Goal: Task Accomplishment & Management: Manage account settings

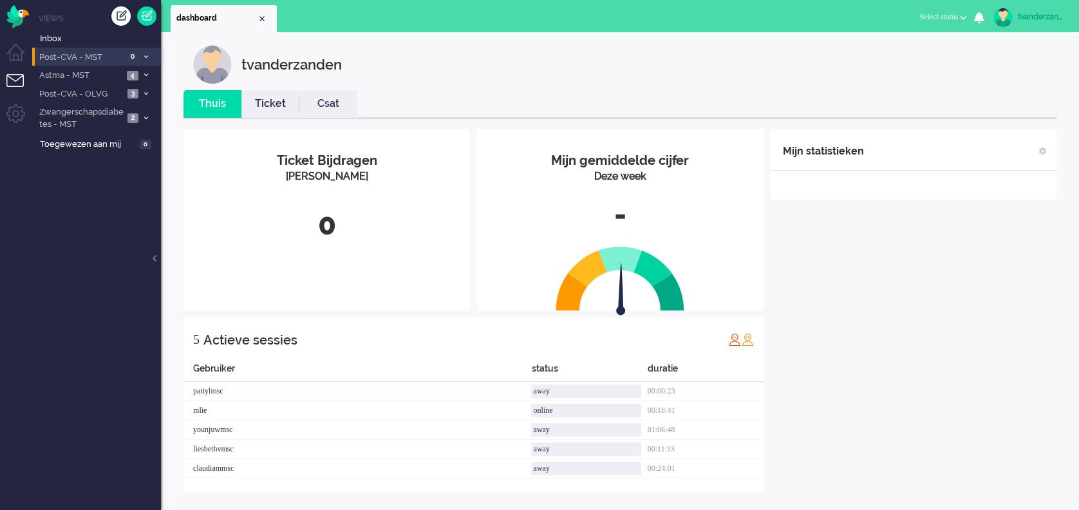
click at [82, 62] on span "Post-CVA - MST" at bounding box center [80, 57] width 86 height 12
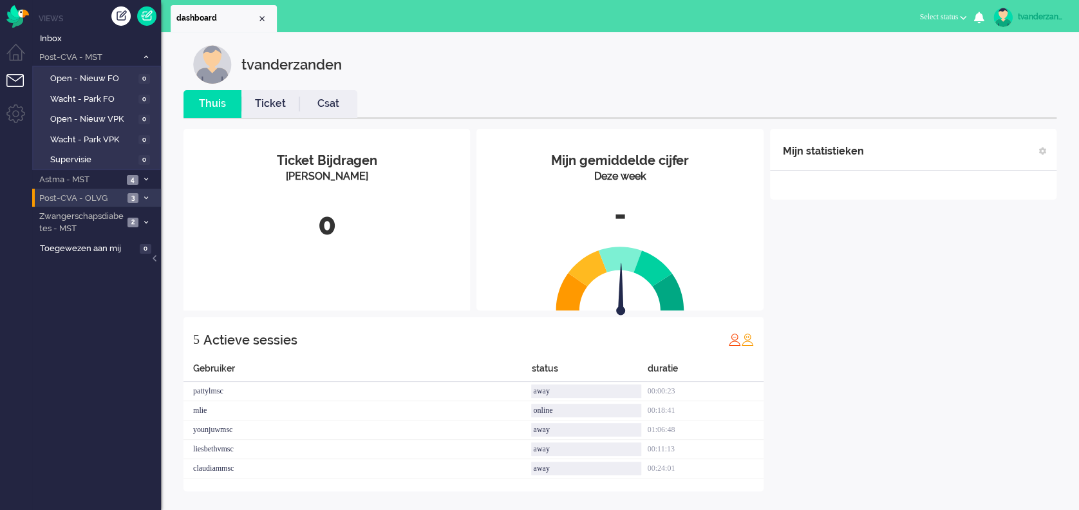
click at [88, 199] on span "Post-CVA - OLVG" at bounding box center [80, 198] width 86 height 12
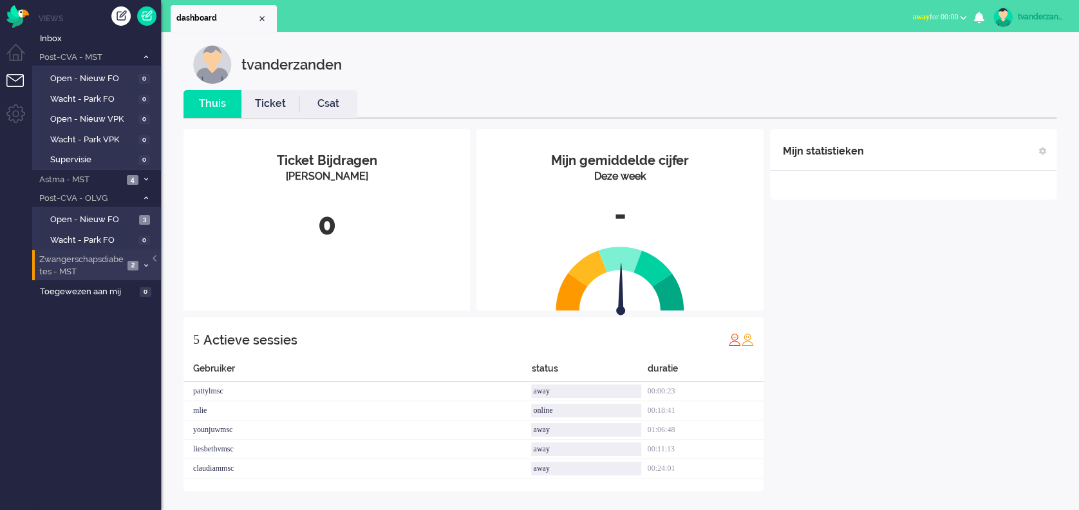
click at [96, 259] on span "Zwangerschapsdiabetes - MST" at bounding box center [80, 266] width 86 height 24
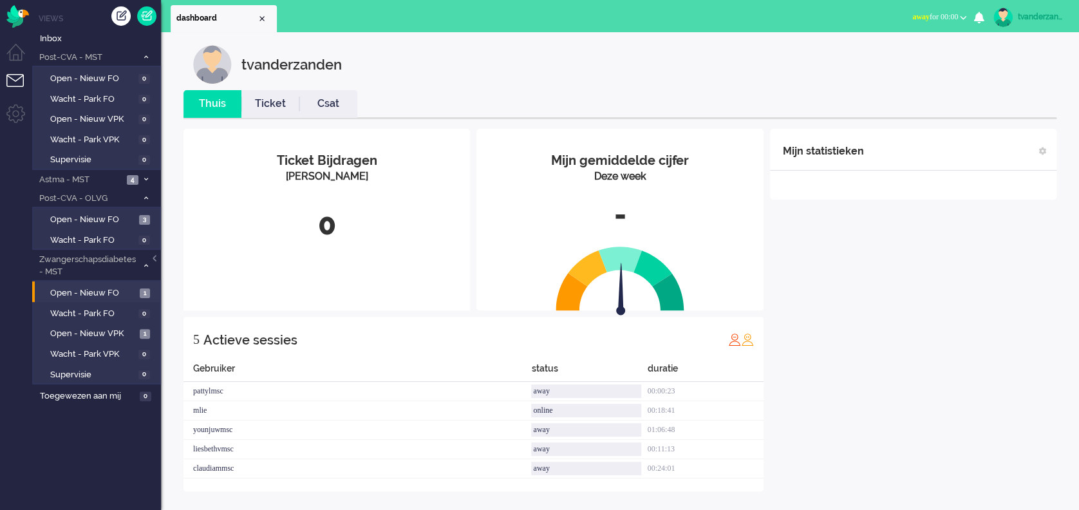
click at [99, 302] on li "Wacht - Park FO 0" at bounding box center [95, 312] width 127 height 21
click at [100, 328] on span "Open - Nieuw VPK" at bounding box center [93, 334] width 86 height 12
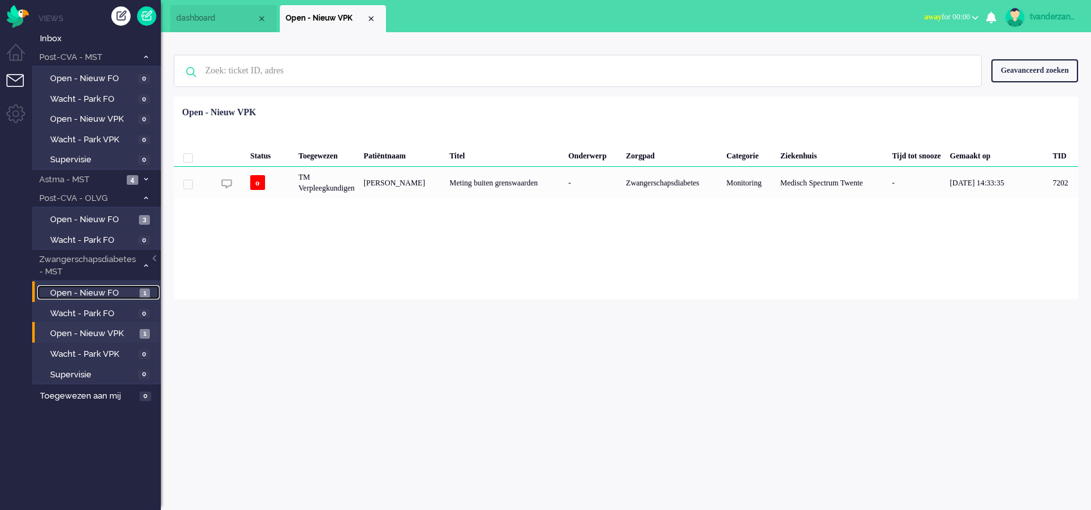
click at [99, 295] on span "Open - Nieuw FO" at bounding box center [93, 293] width 86 height 12
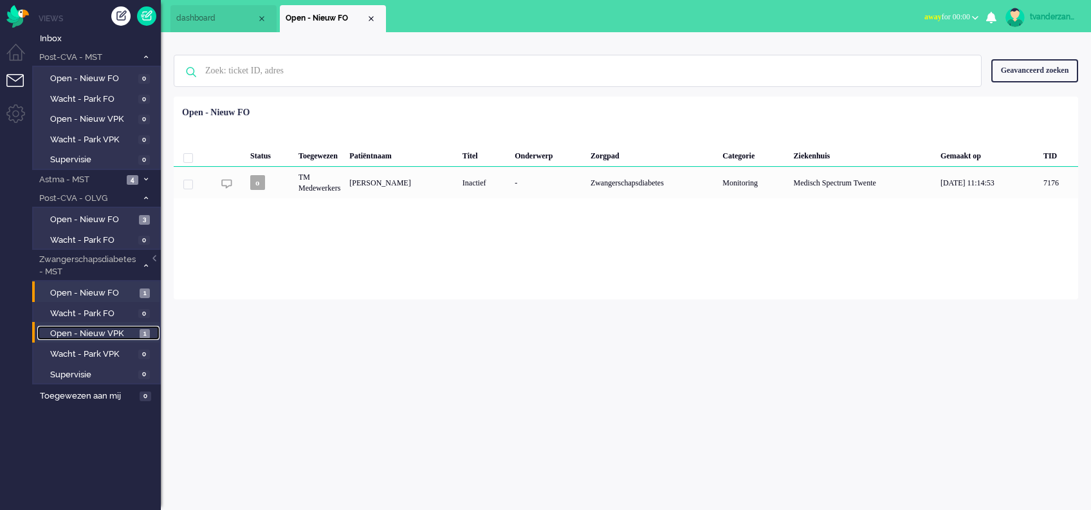
click at [100, 335] on span "Open - Nieuw VPK" at bounding box center [93, 334] width 86 height 12
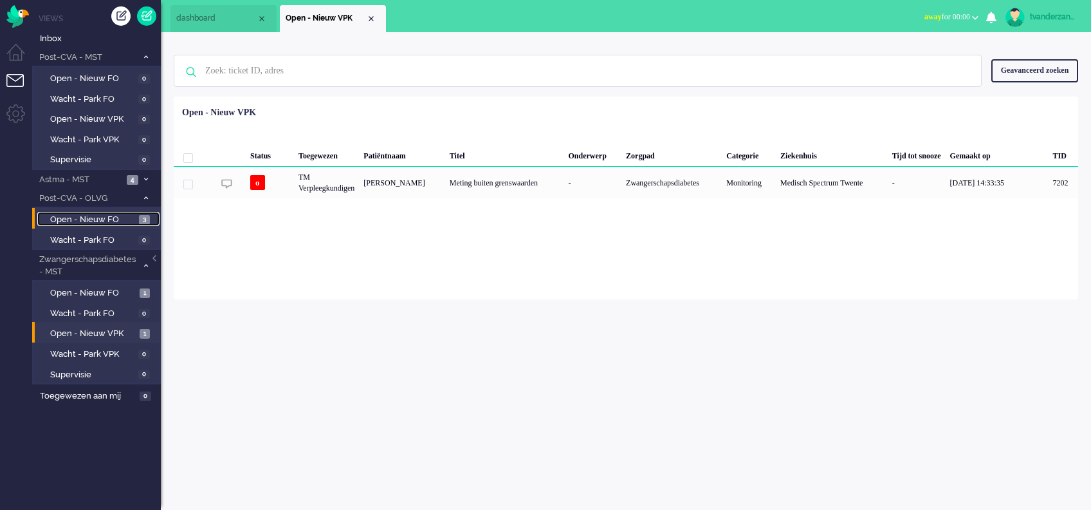
click at [97, 217] on span "Open - Nieuw FO" at bounding box center [93, 220] width 86 height 12
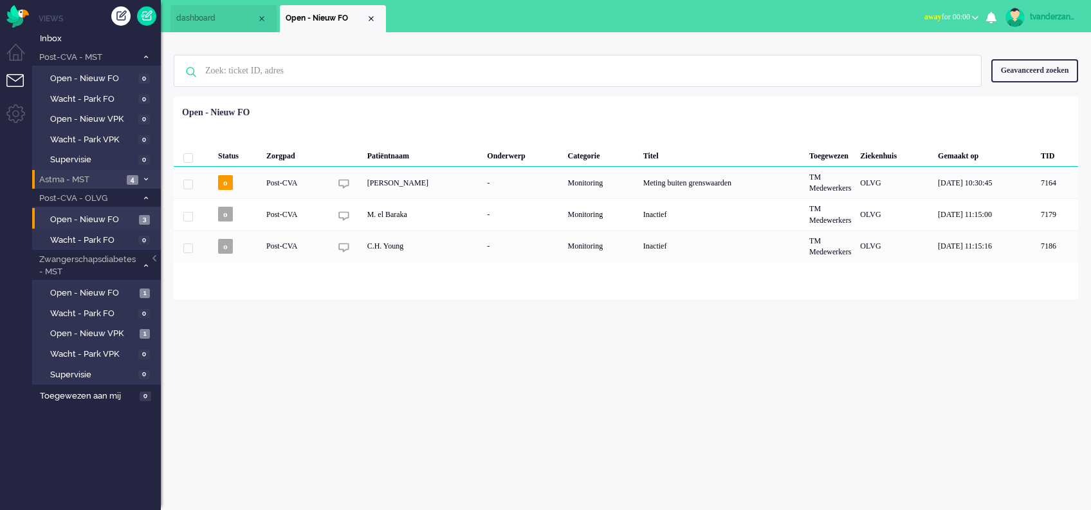
click at [77, 174] on span "Astma - MST" at bounding box center [80, 180] width 86 height 12
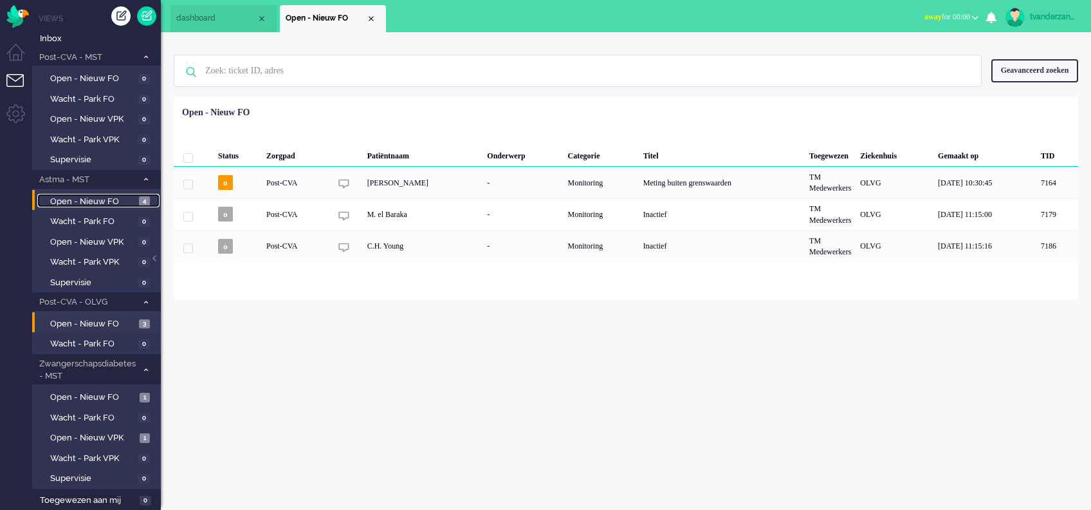
click at [76, 201] on span "Open - Nieuw FO" at bounding box center [93, 202] width 86 height 12
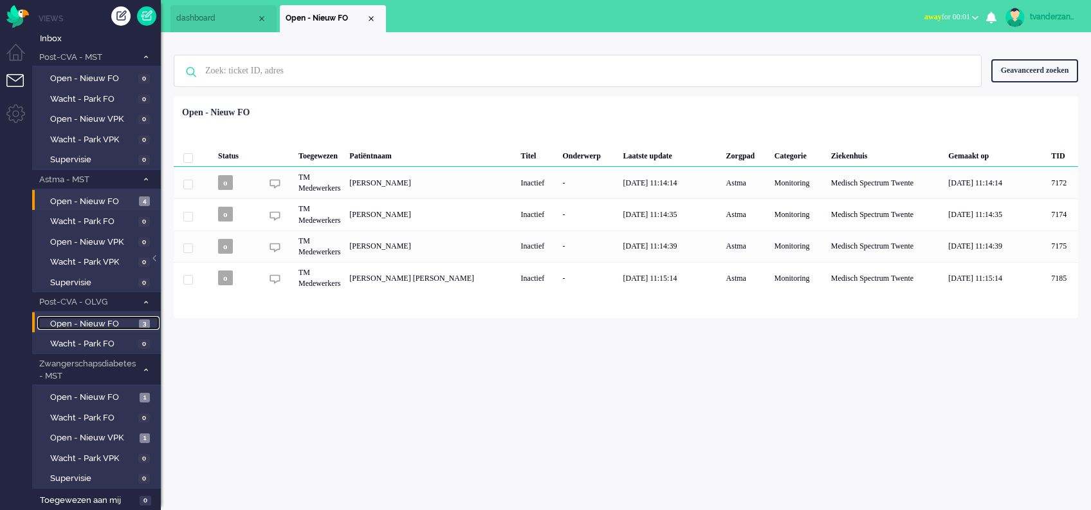
click at [103, 323] on span "Open - Nieuw FO" at bounding box center [93, 324] width 86 height 12
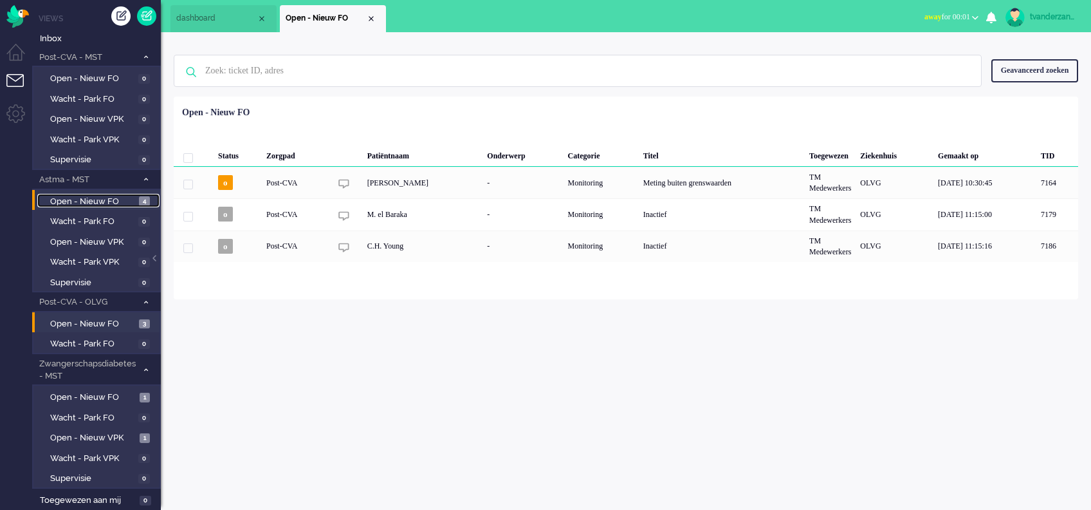
click at [97, 203] on span "Open - Nieuw FO" at bounding box center [93, 202] width 86 height 12
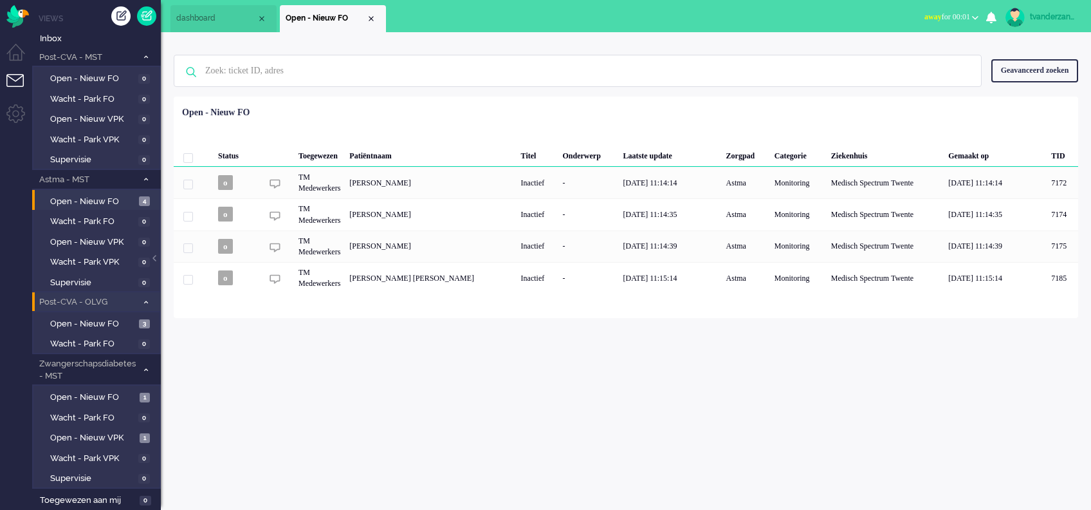
click at [82, 309] on li "Post-CVA - OLVG 3" at bounding box center [96, 301] width 129 height 19
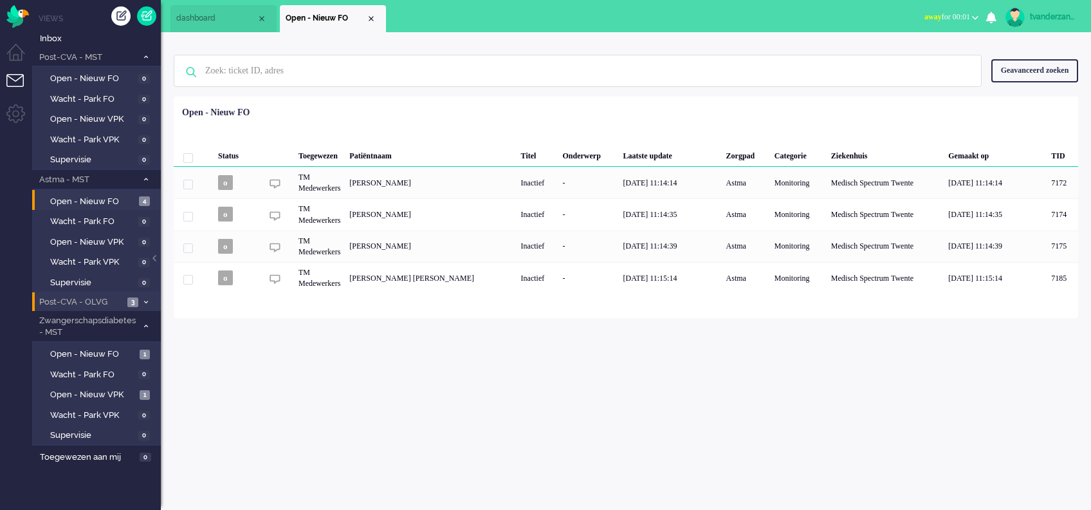
click at [81, 303] on span "Post-CVA - OLVG" at bounding box center [80, 302] width 86 height 12
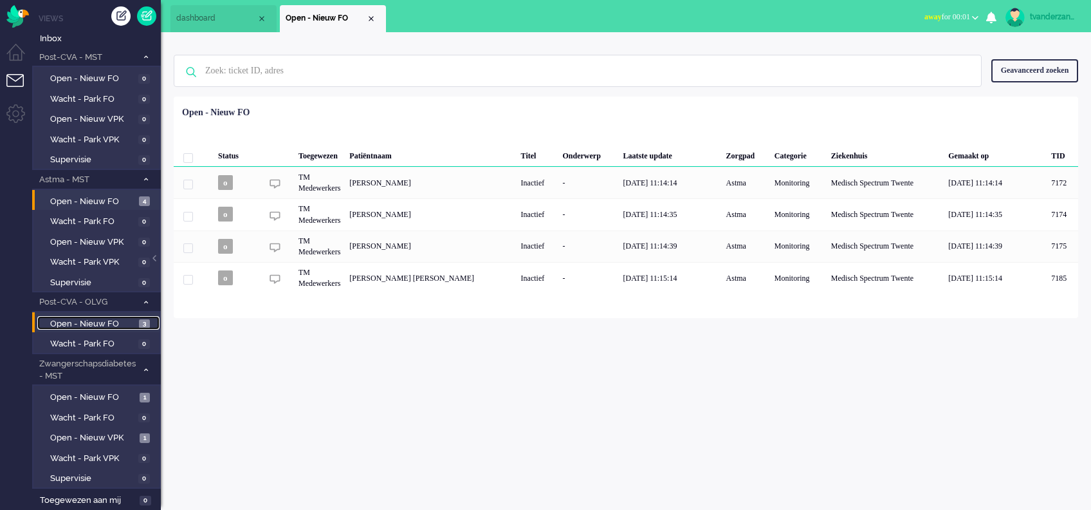
click at [82, 322] on span "Open - Nieuw FO" at bounding box center [93, 324] width 86 height 12
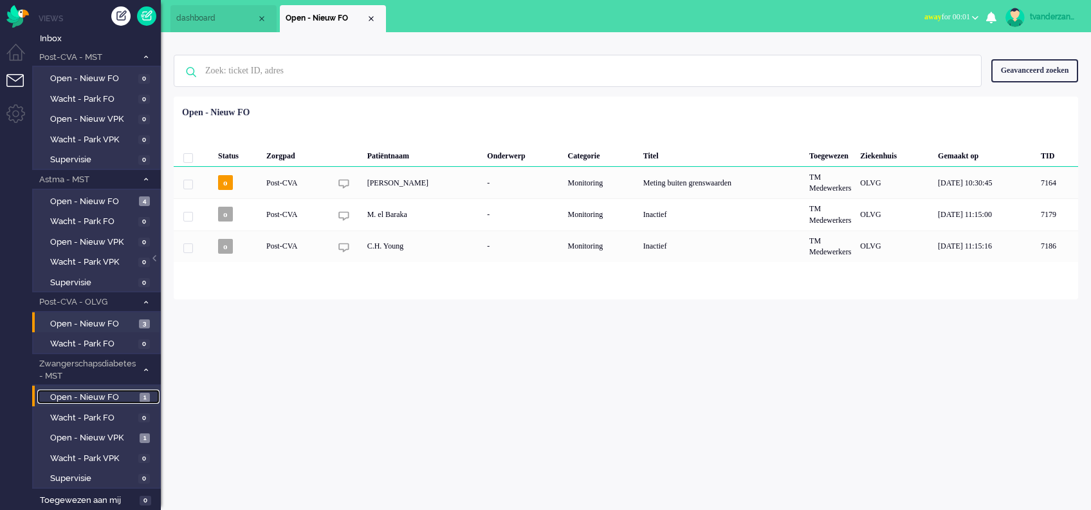
click at [102, 393] on span "Open - Nieuw FO" at bounding box center [93, 397] width 86 height 12
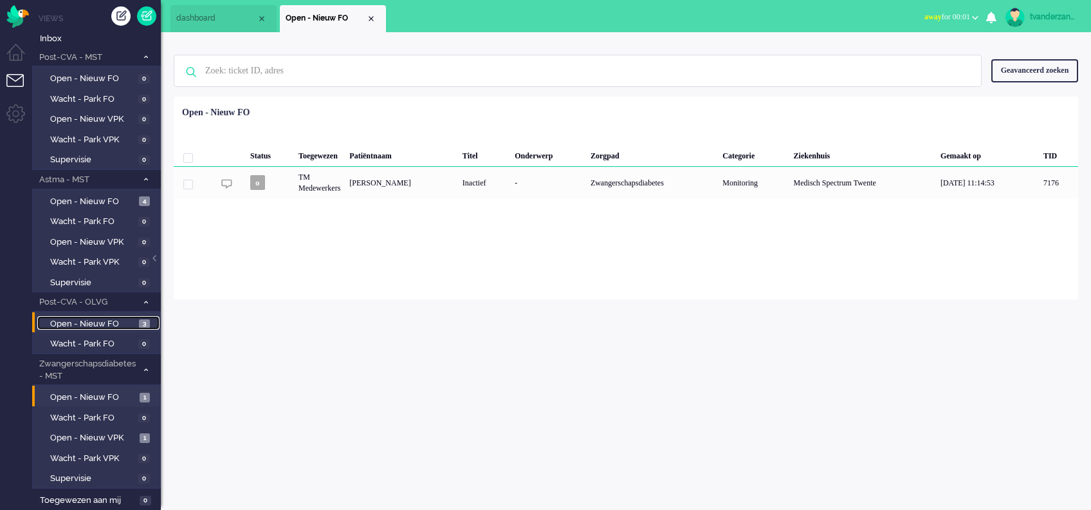
click at [91, 326] on span "Open - Nieuw FO" at bounding box center [93, 324] width 86 height 12
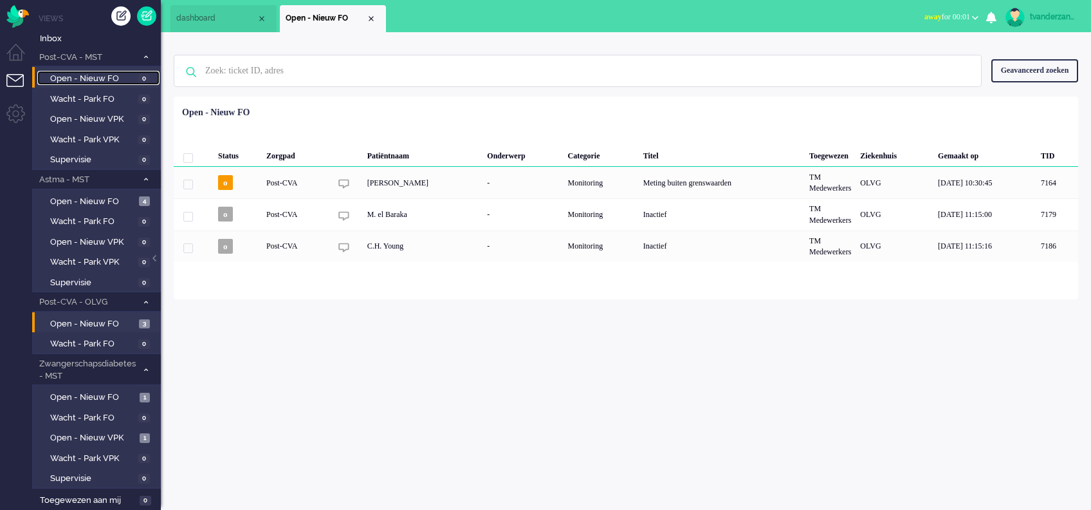
click at [77, 83] on span "Open - Nieuw FO" at bounding box center [92, 79] width 85 height 12
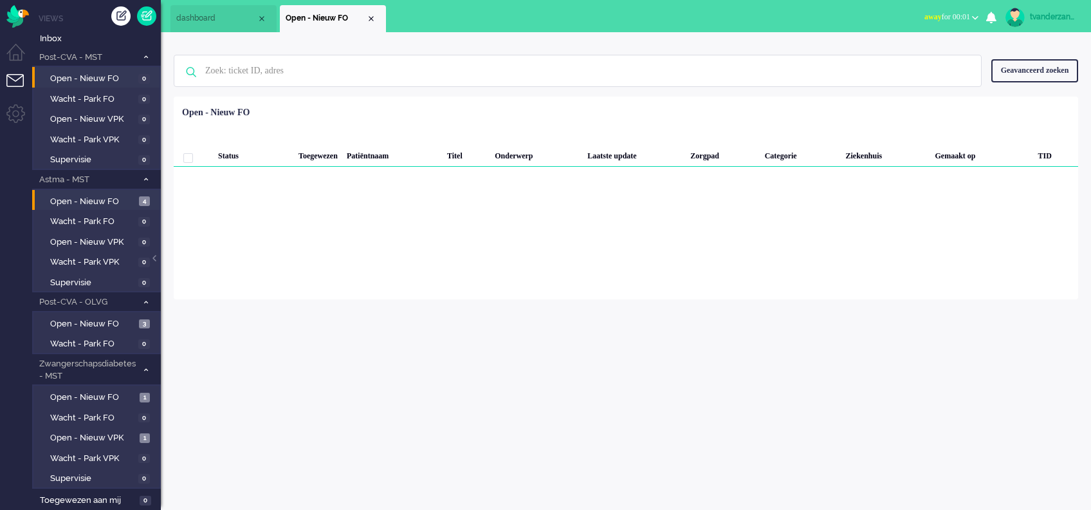
click at [82, 208] on li "Open - Nieuw FO 4" at bounding box center [95, 200] width 127 height 21
click at [80, 202] on span "Open - Nieuw FO" at bounding box center [93, 202] width 86 height 12
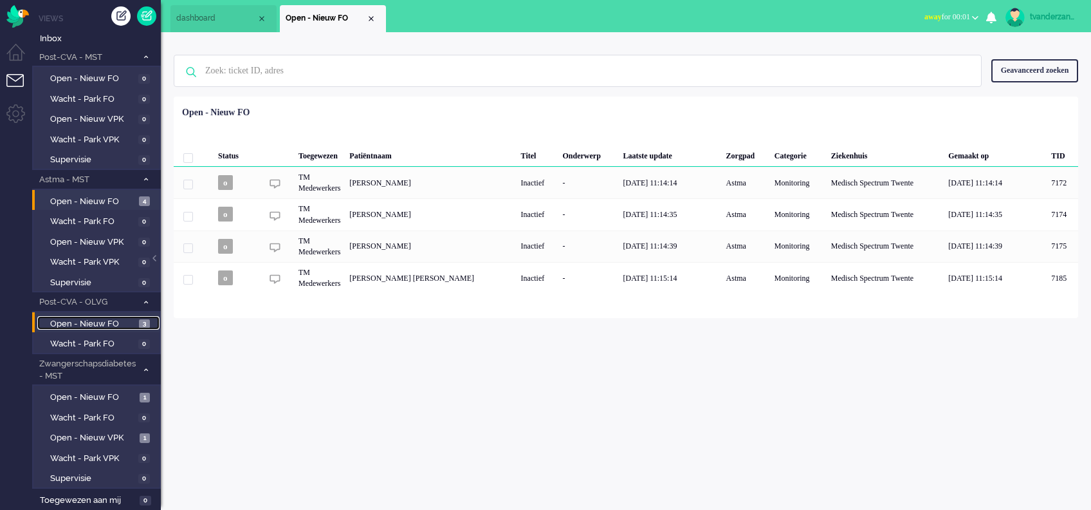
click at [77, 324] on span "Open - Nieuw FO" at bounding box center [93, 324] width 86 height 12
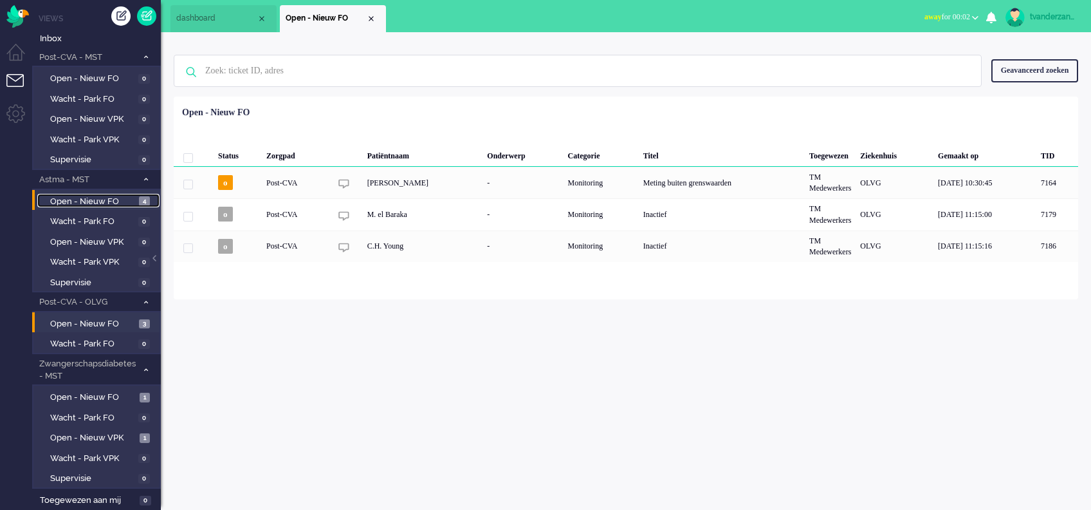
click at [74, 199] on span "Open - Nieuw FO" at bounding box center [93, 202] width 86 height 12
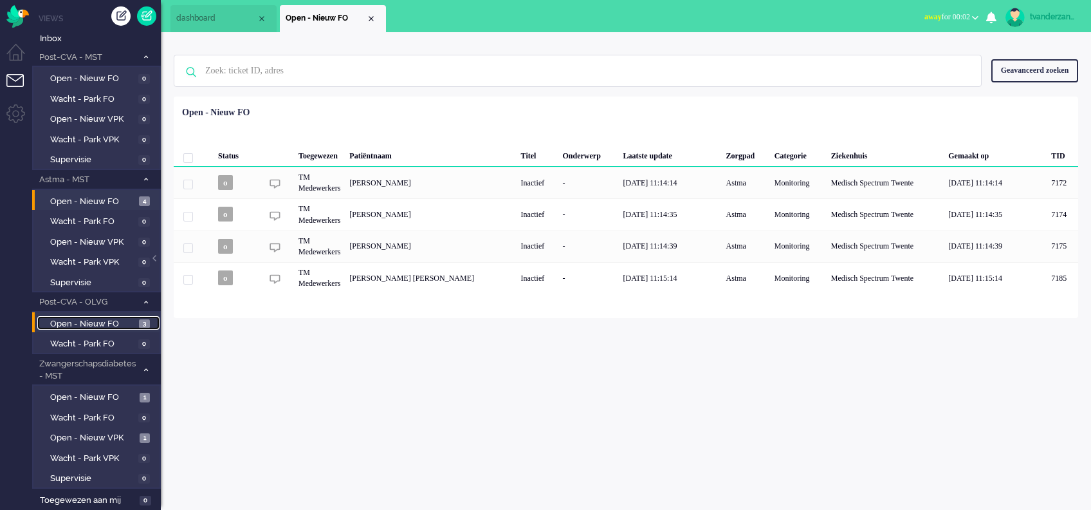
click at [88, 320] on span "Open - Nieuw FO" at bounding box center [93, 324] width 86 height 12
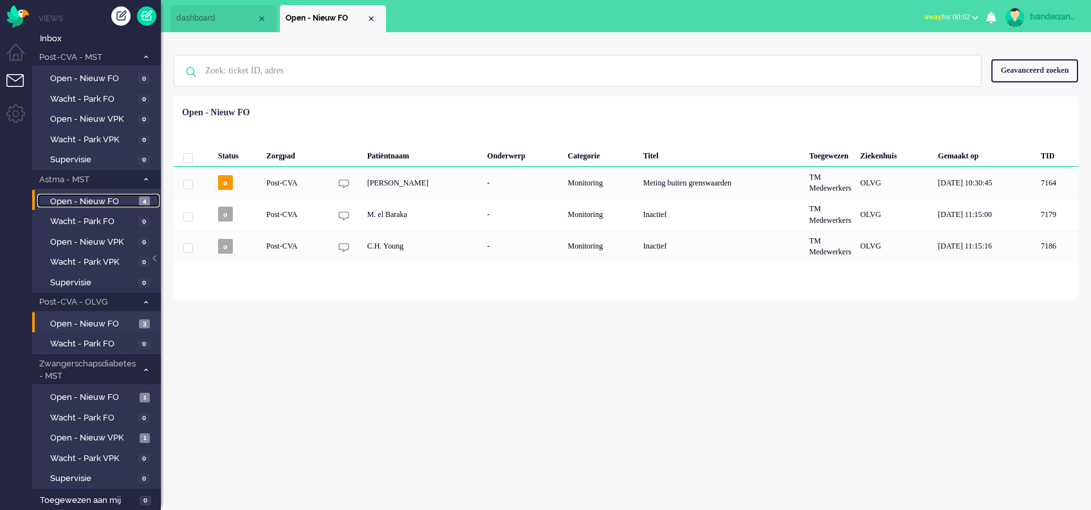
click at [75, 198] on span "Open - Nieuw FO" at bounding box center [93, 202] width 86 height 12
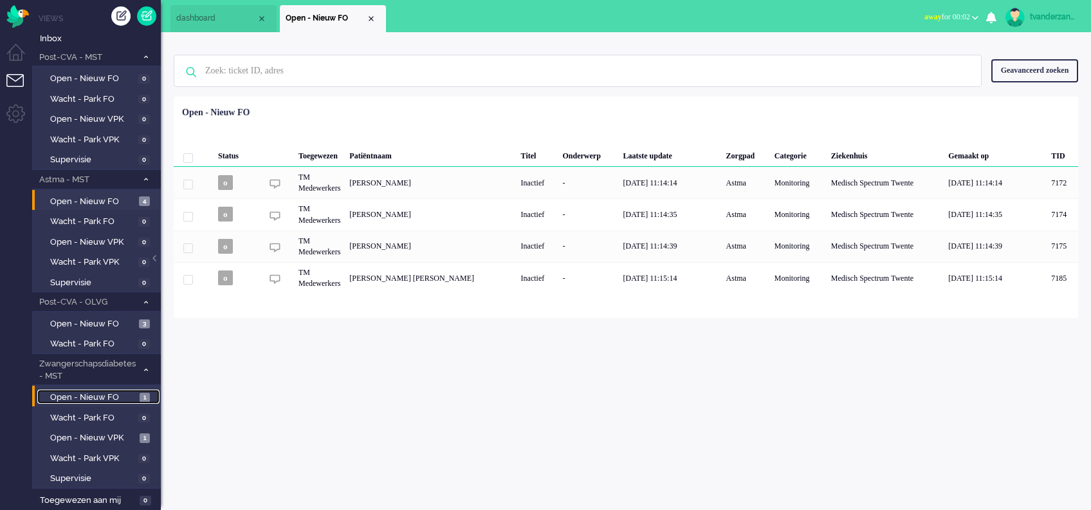
click at [106, 401] on span "Open - Nieuw FO" at bounding box center [93, 397] width 86 height 12
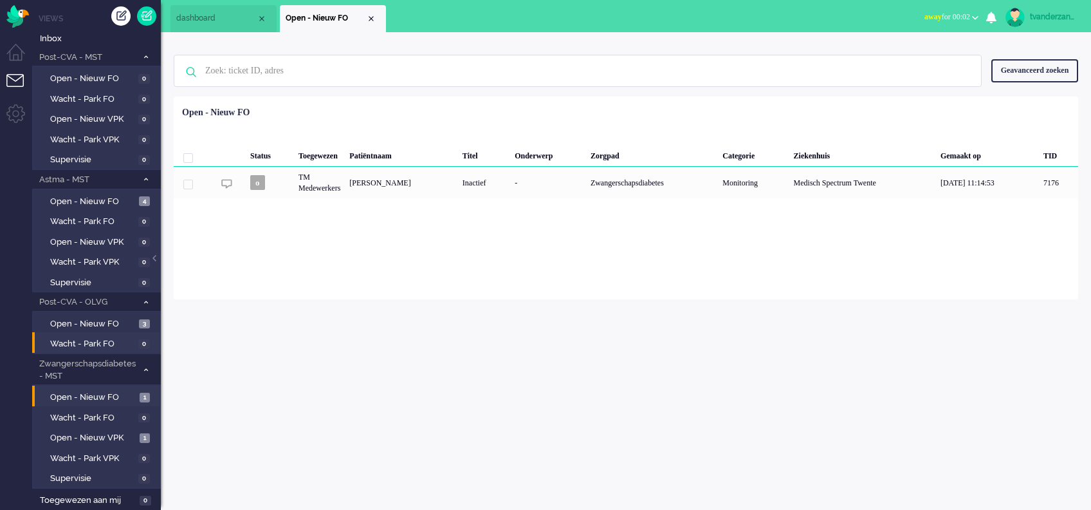
click at [82, 332] on li "Wacht - Park FO 0" at bounding box center [95, 342] width 127 height 21
click at [79, 326] on span "Open - Nieuw FO" at bounding box center [93, 324] width 86 height 12
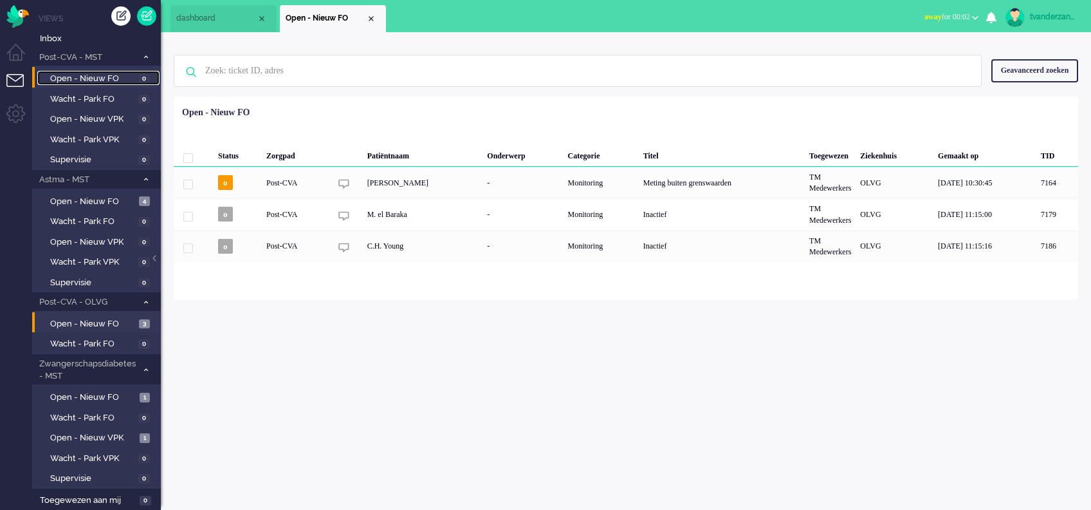
click at [115, 76] on span "Open - Nieuw FO" at bounding box center [92, 79] width 85 height 12
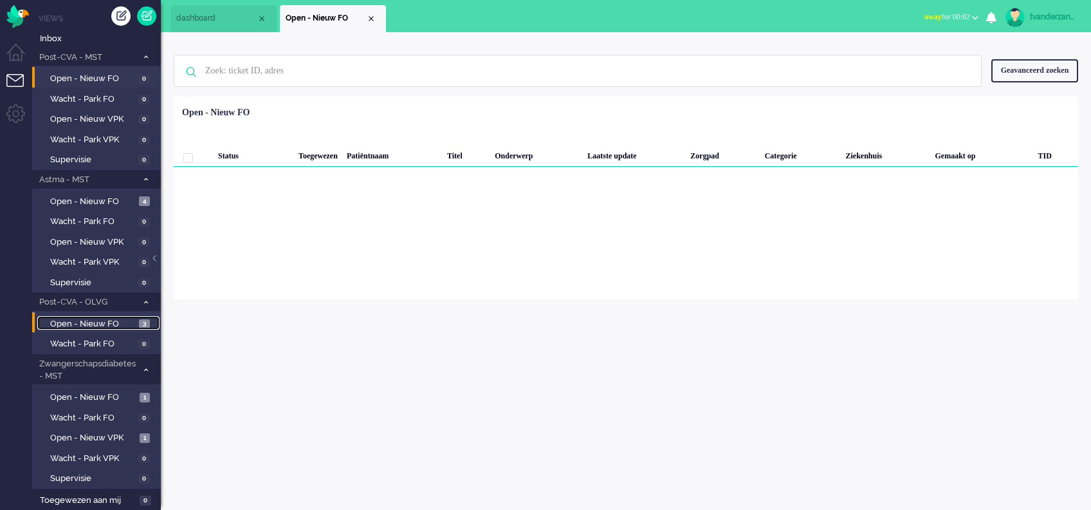
click at [91, 320] on span "Open - Nieuw FO" at bounding box center [93, 324] width 86 height 12
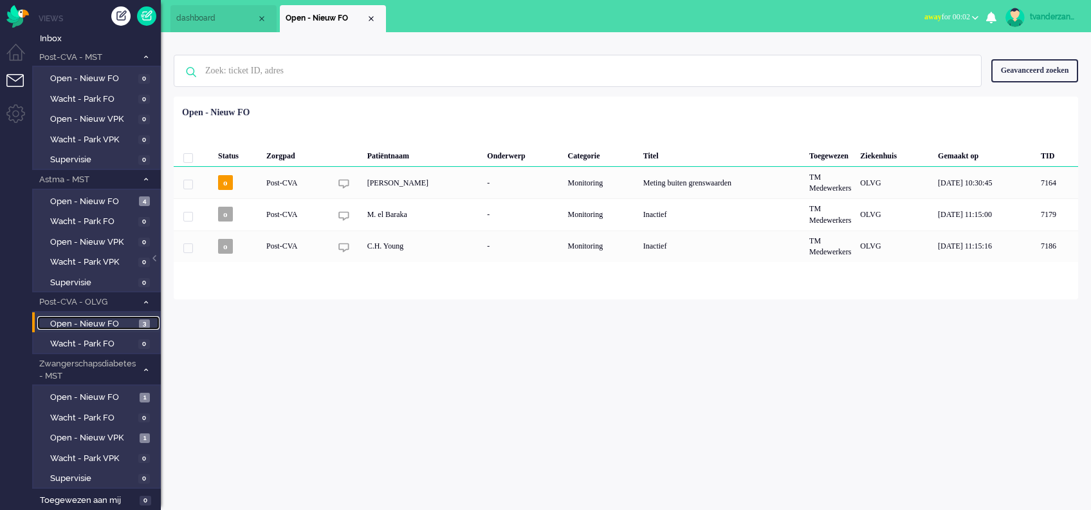
click at [96, 326] on span "Open - Nieuw FO" at bounding box center [93, 324] width 86 height 12
click at [82, 196] on span "Open - Nieuw FO" at bounding box center [93, 202] width 86 height 12
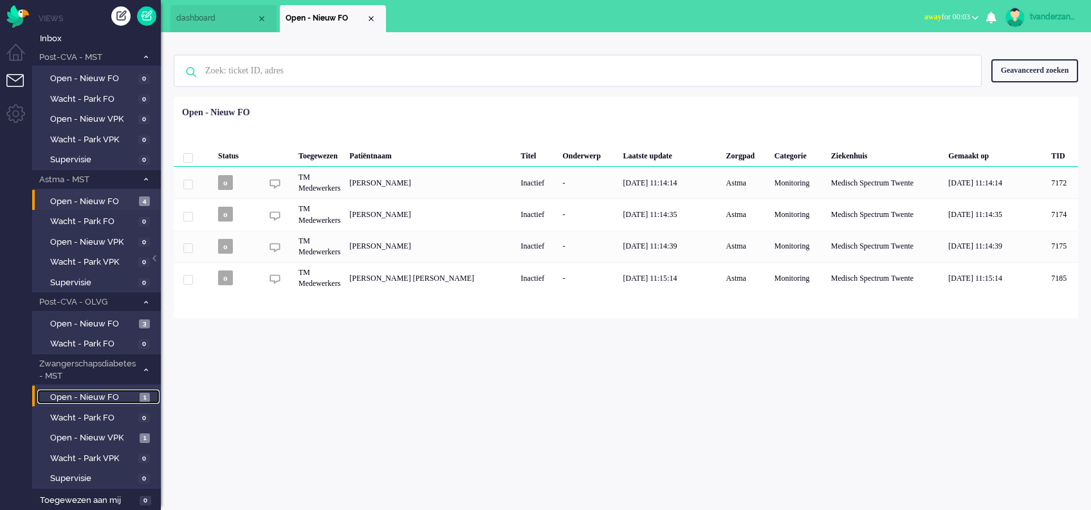
click at [90, 394] on span "Open - Nieuw FO" at bounding box center [93, 397] width 86 height 12
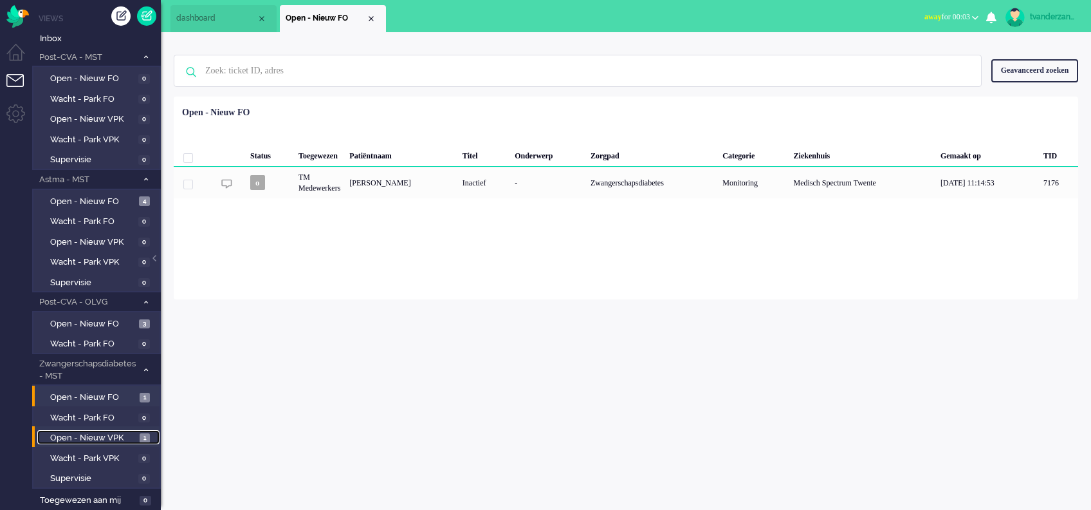
click at [98, 435] on span "Open - Nieuw VPK" at bounding box center [93, 438] width 86 height 12
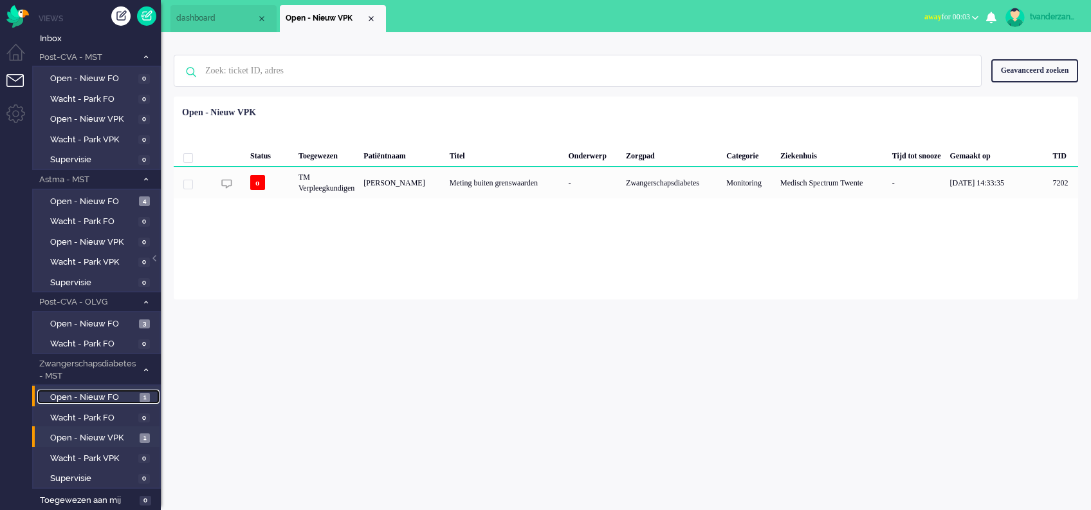
click at [94, 401] on span "Open - Nieuw FO" at bounding box center [93, 397] width 86 height 12
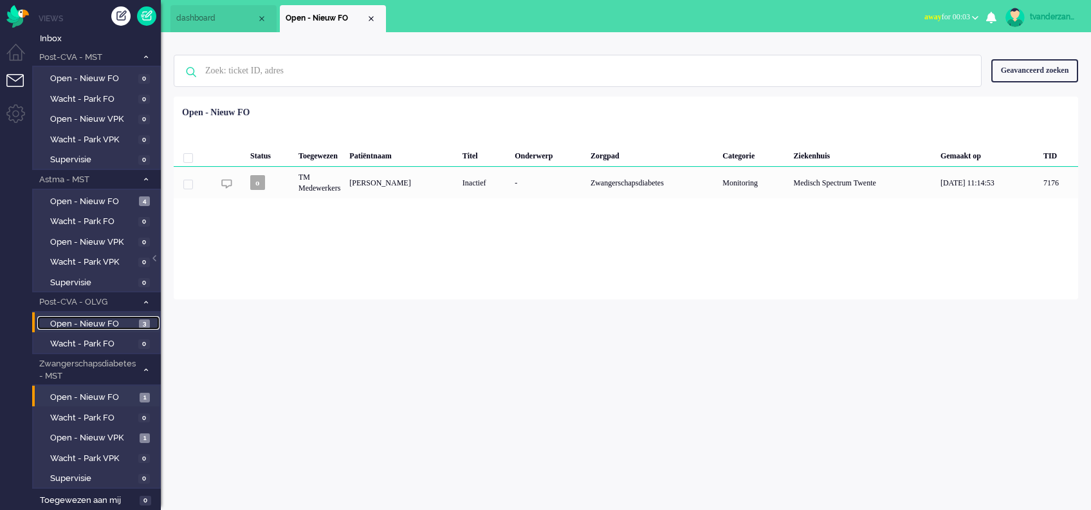
click at [89, 322] on span "Open - Nieuw FO" at bounding box center [93, 324] width 86 height 12
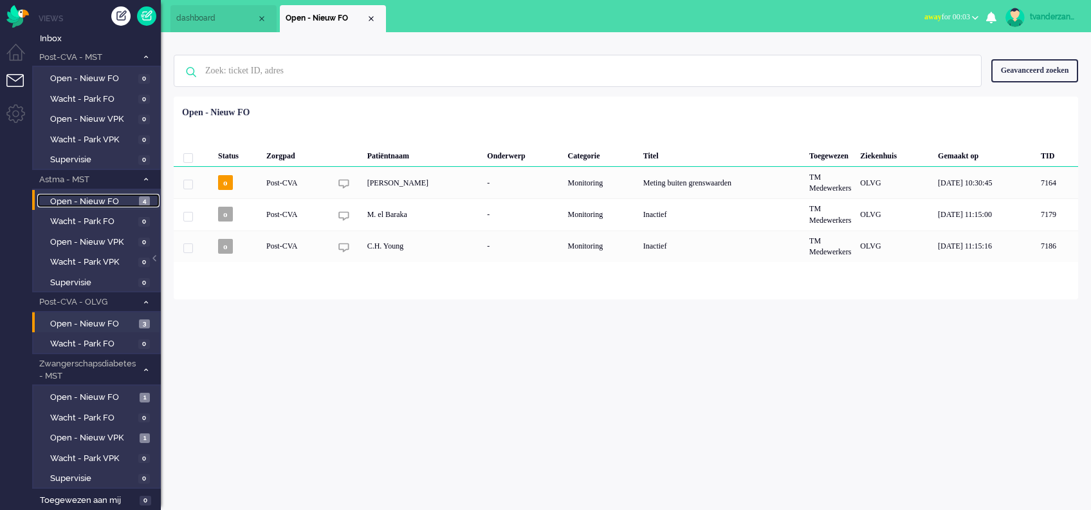
click at [97, 199] on span "Open - Nieuw FO" at bounding box center [93, 202] width 86 height 12
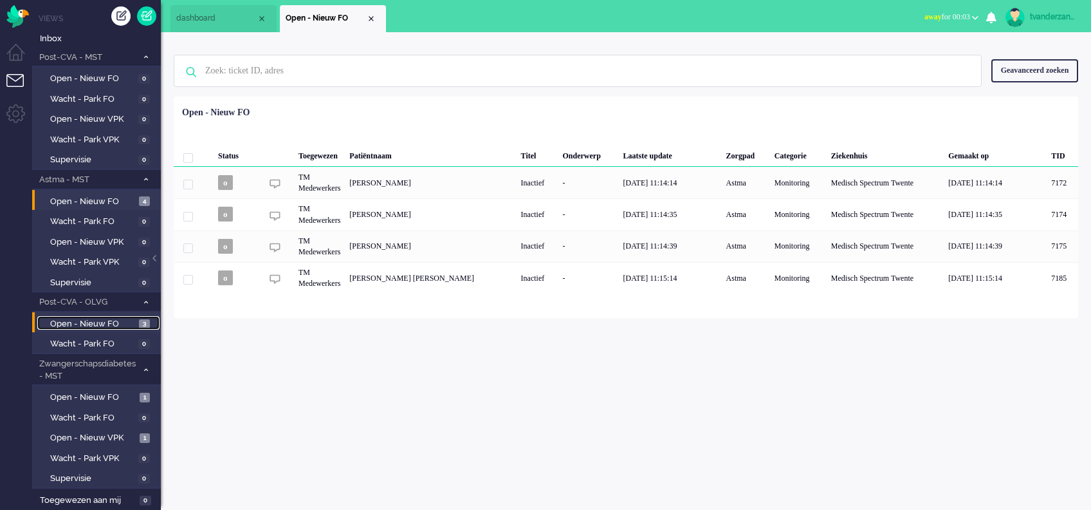
click at [78, 320] on span "Open - Nieuw FO" at bounding box center [93, 324] width 86 height 12
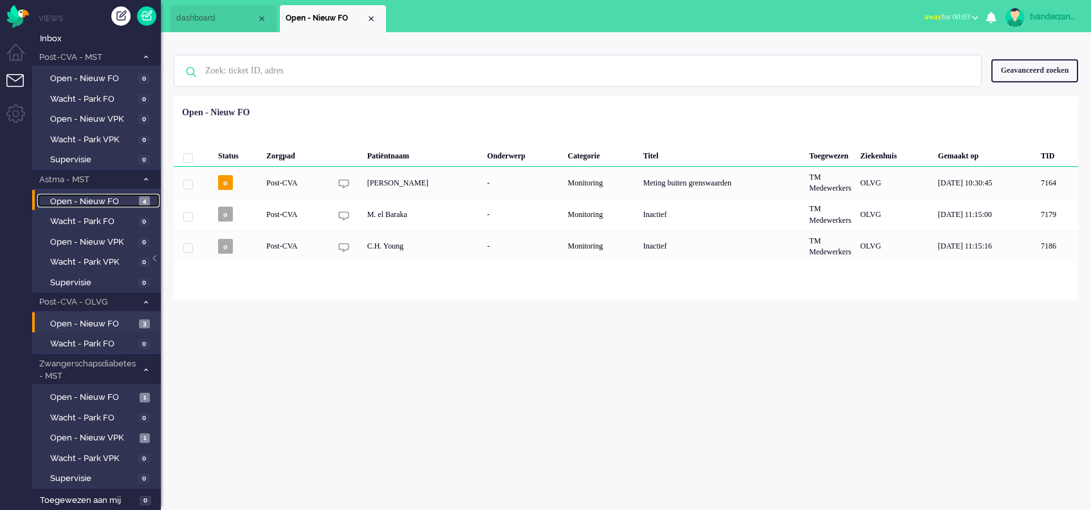
click at [115, 200] on span "Open - Nieuw FO" at bounding box center [93, 202] width 86 height 12
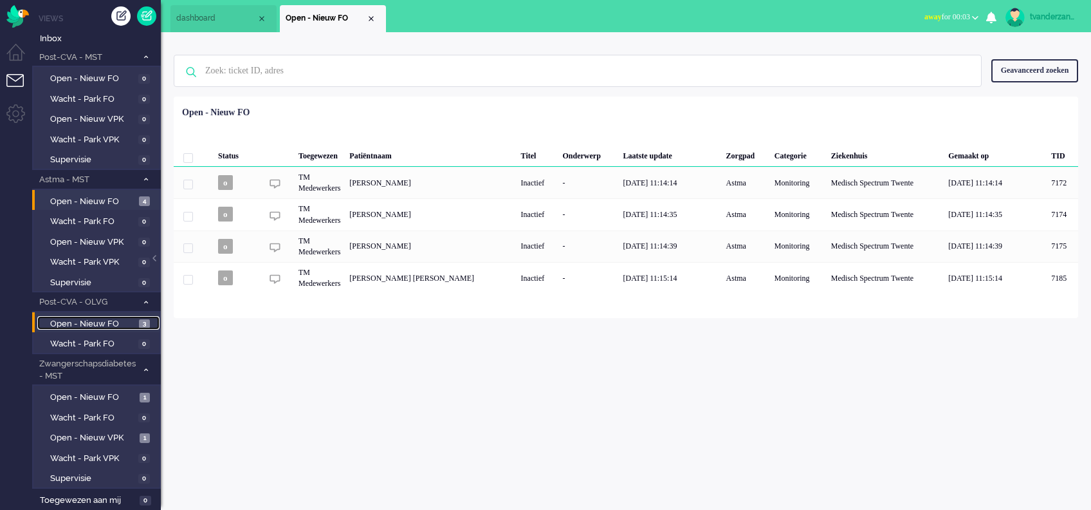
click at [101, 319] on span "Open - Nieuw FO" at bounding box center [93, 324] width 86 height 12
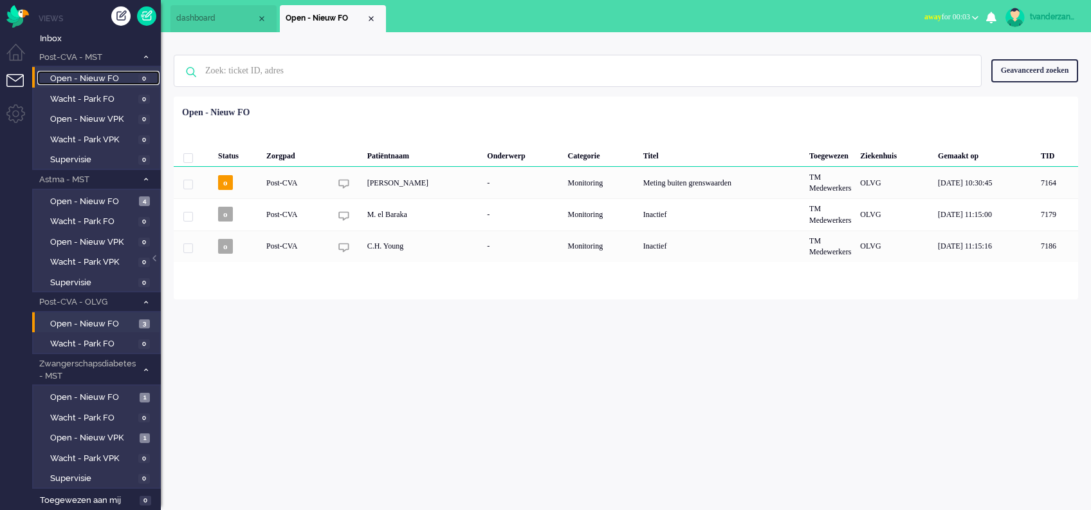
click at [68, 82] on span "Open - Nieuw FO" at bounding box center [92, 79] width 85 height 12
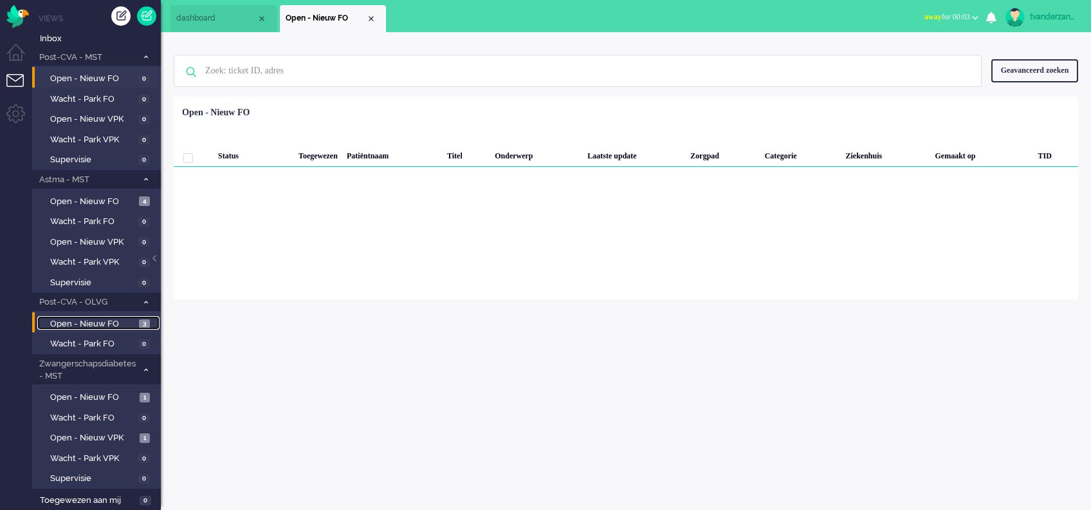
click at [75, 324] on span "Open - Nieuw FO" at bounding box center [93, 324] width 86 height 12
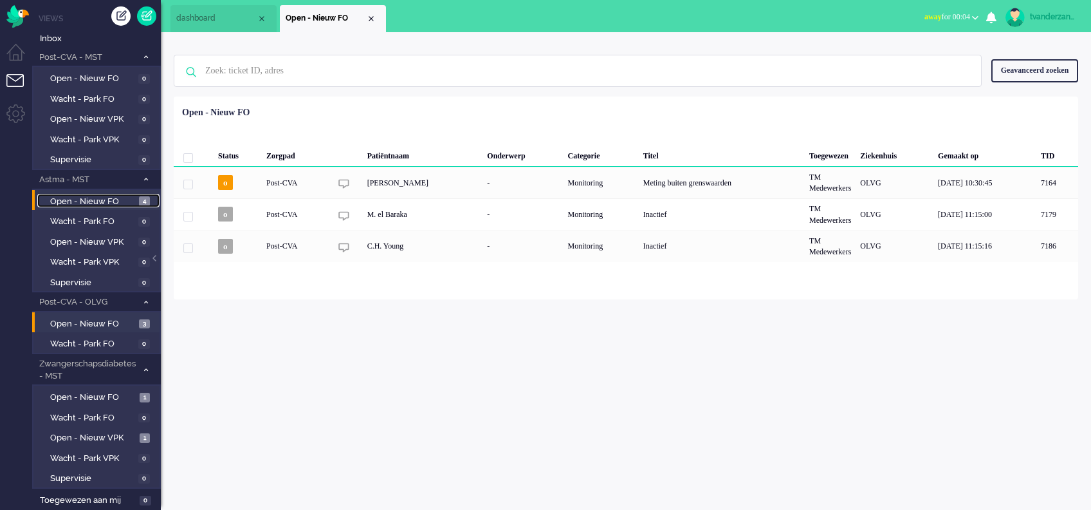
click at [89, 203] on span "Open - Nieuw FO" at bounding box center [93, 202] width 86 height 12
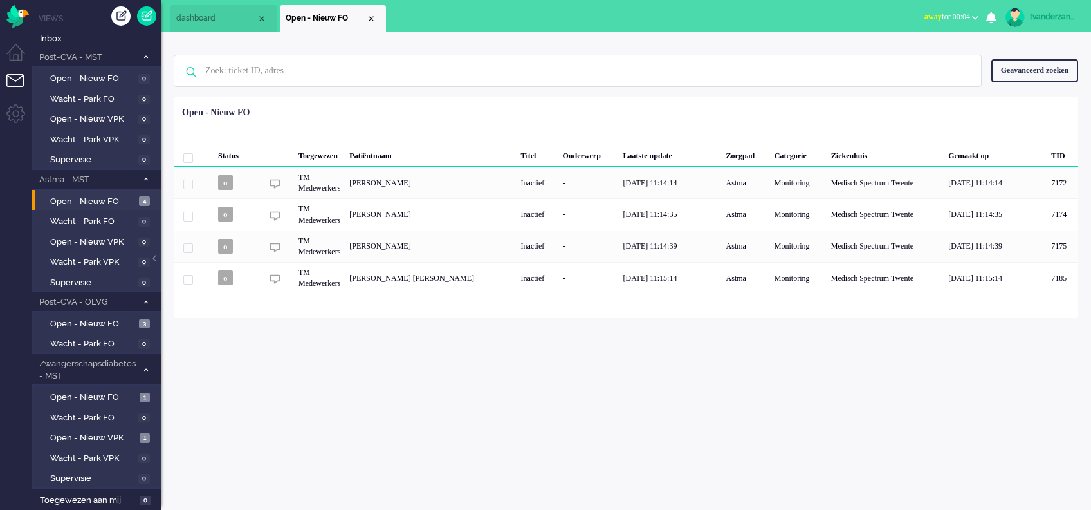
click at [1050, 19] on div "tvanderzanden" at bounding box center [1054, 16] width 48 height 13
click at [998, 85] on link "Instellingen" at bounding box center [1036, 86] width 96 height 13
select select
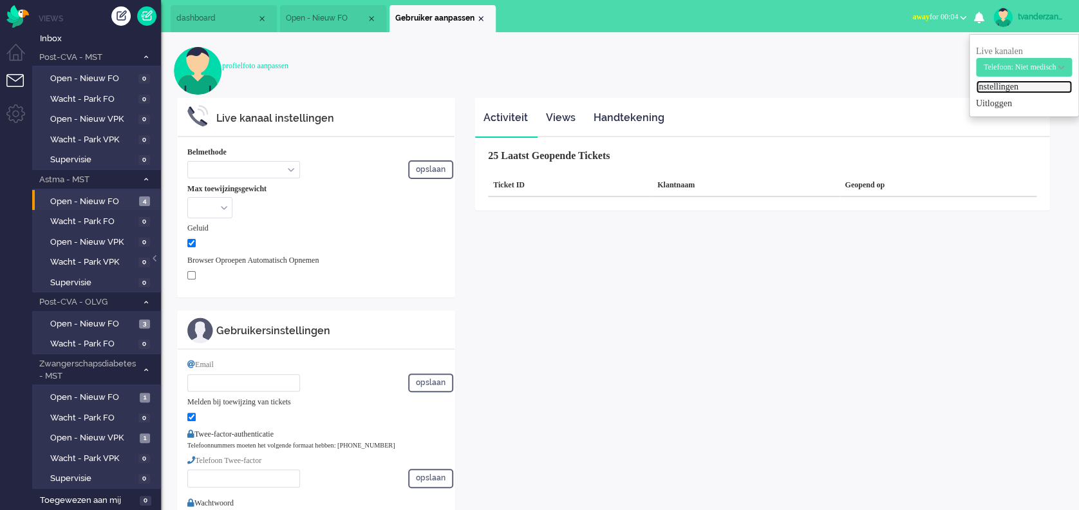
select select "inbound-new"
type input "+31650739496"
checkbox input "true"
type input "t.vanderzanden@zorgbijjou.nl"
checkbox input "true"
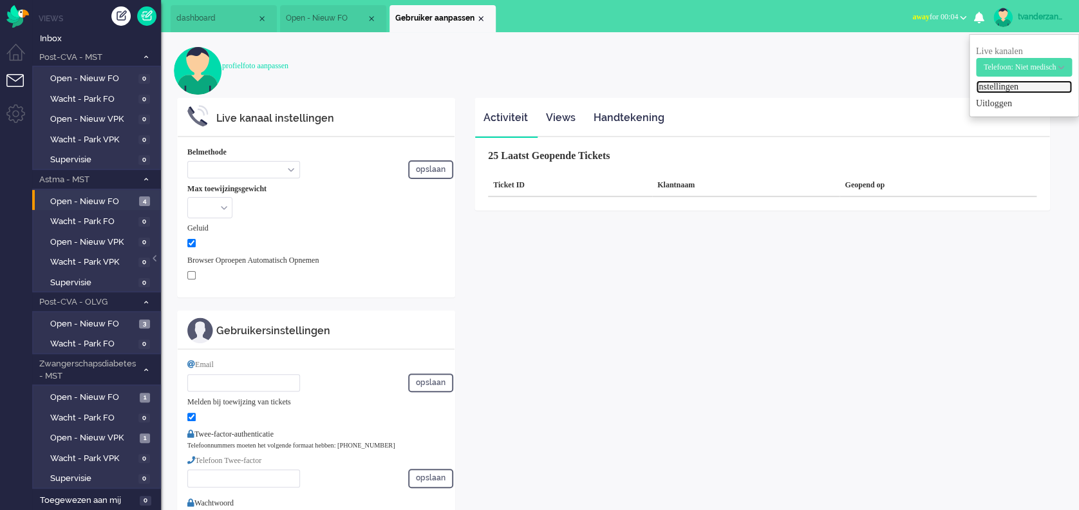
type input "+31123456789"
select select "nl"
select select "en_GB"
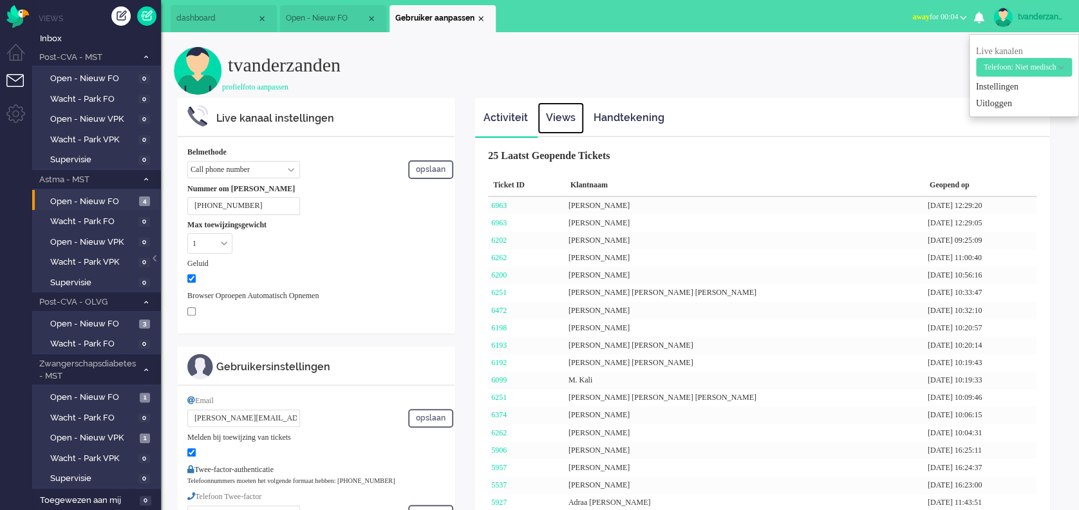
click at [566, 120] on link "Views" at bounding box center [560, 118] width 46 height 32
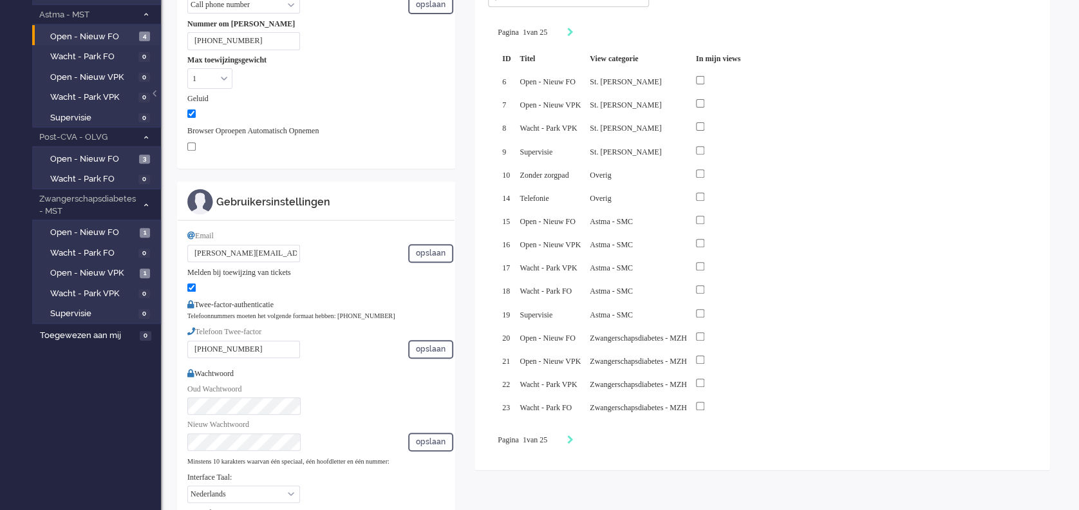
scroll to position [138, 0]
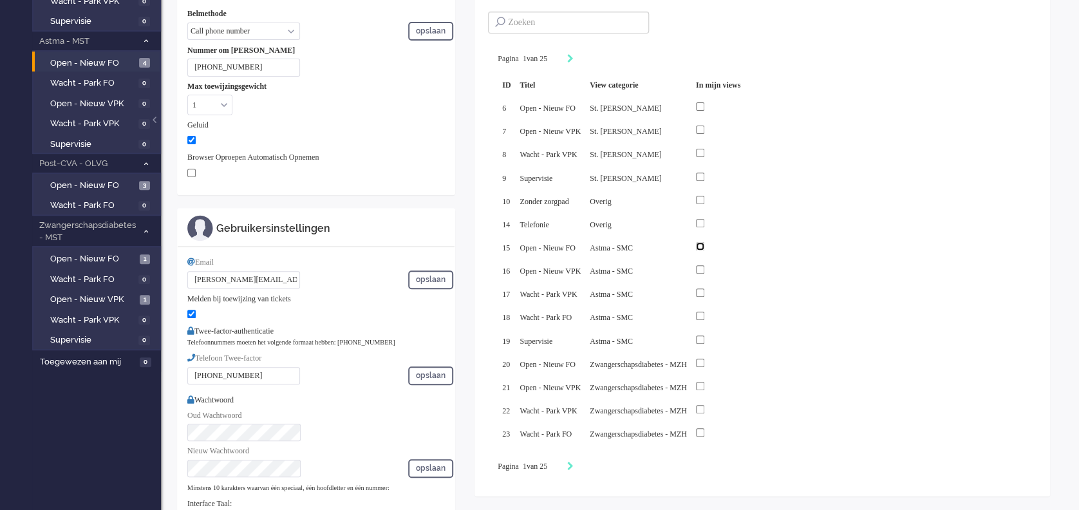
click at [704, 243] on input "checkbox" at bounding box center [700, 246] width 8 height 8
checkbox input "true"
click at [704, 265] on input "checkbox" at bounding box center [700, 269] width 8 height 8
checkbox input "true"
click at [704, 288] on input "checkbox" at bounding box center [700, 292] width 8 height 8
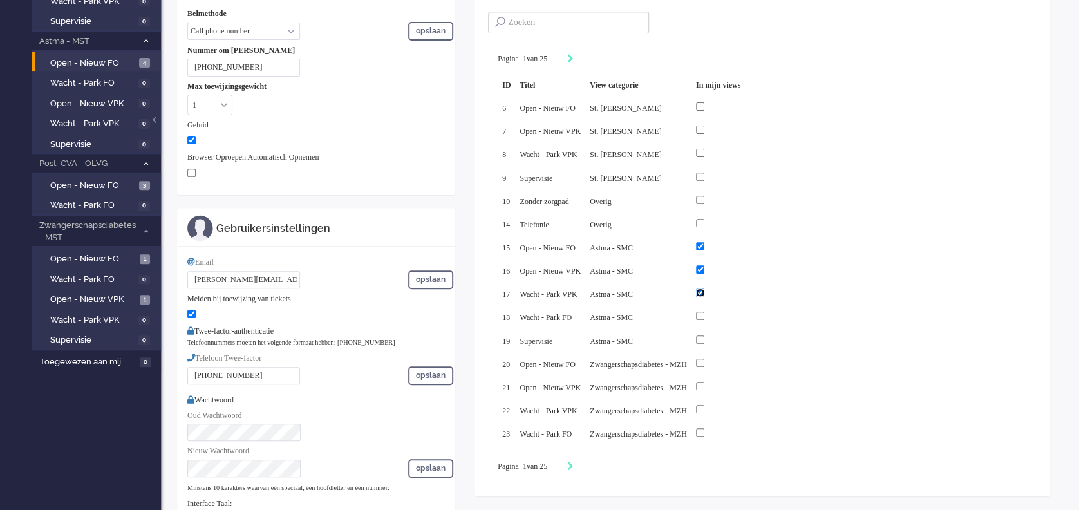
checkbox input "true"
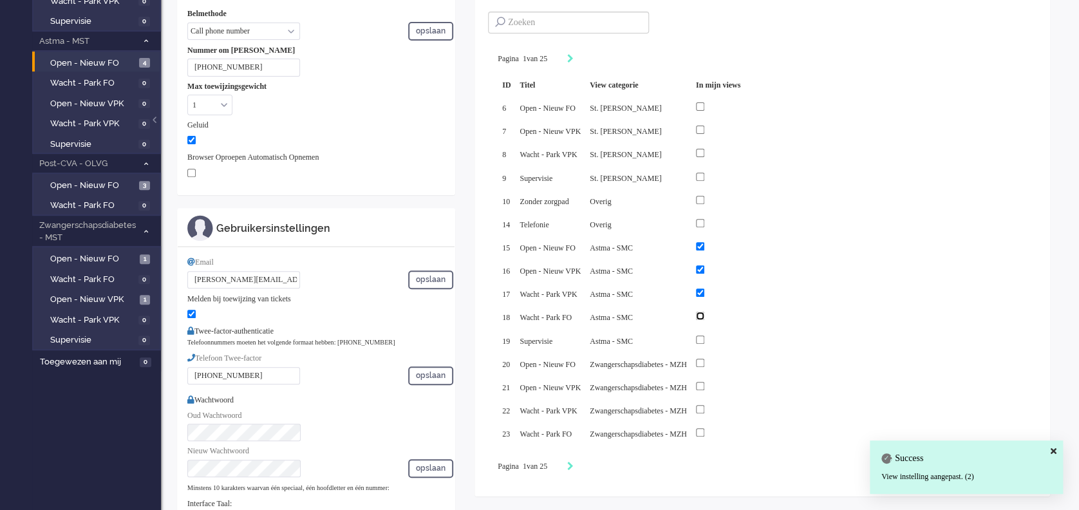
click at [704, 311] on input "checkbox" at bounding box center [700, 315] width 8 height 8
checkbox input "true"
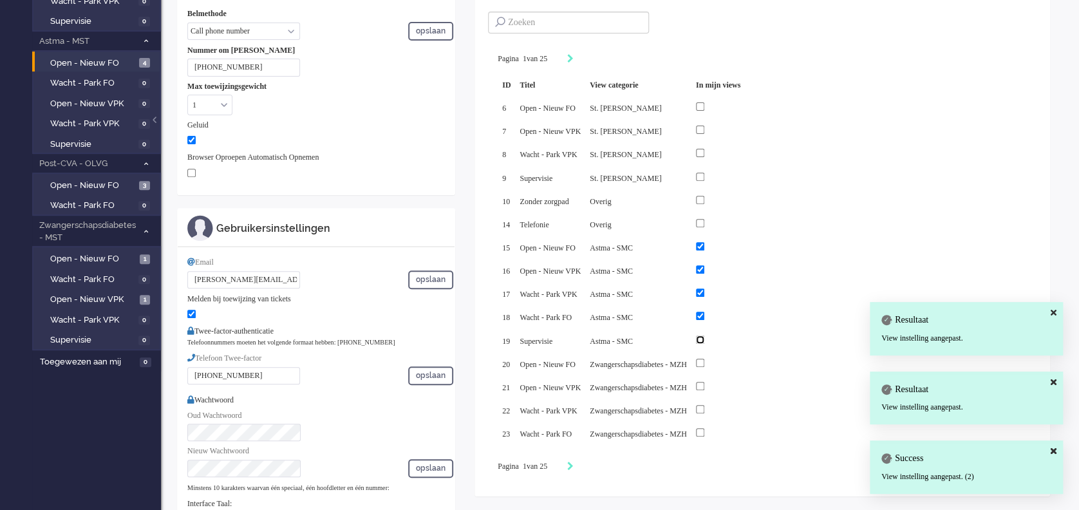
click at [704, 335] on input "checkbox" at bounding box center [700, 339] width 8 height 8
checkbox input "true"
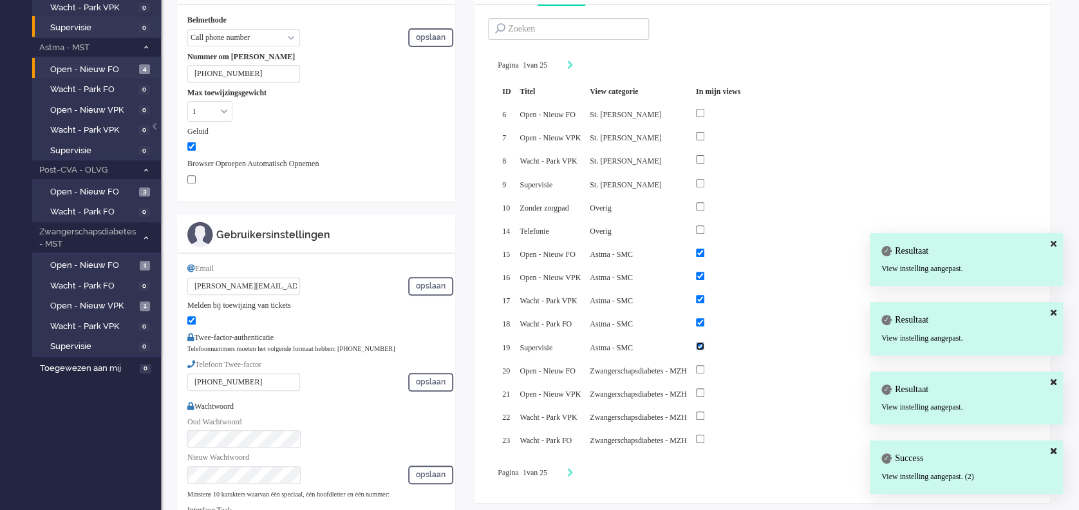
scroll to position [0, 0]
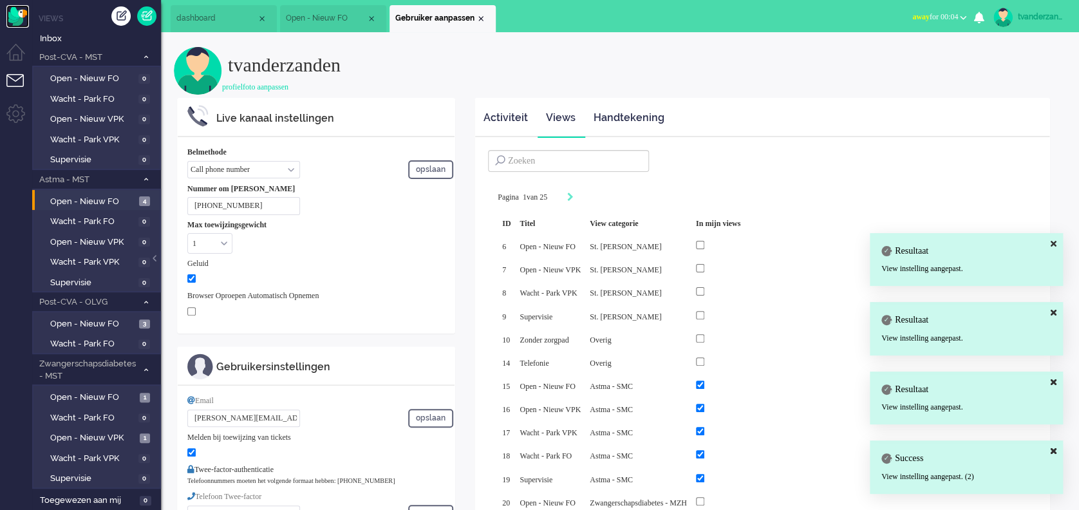
click at [12, 24] on img "Omnidesk" at bounding box center [17, 16] width 23 height 23
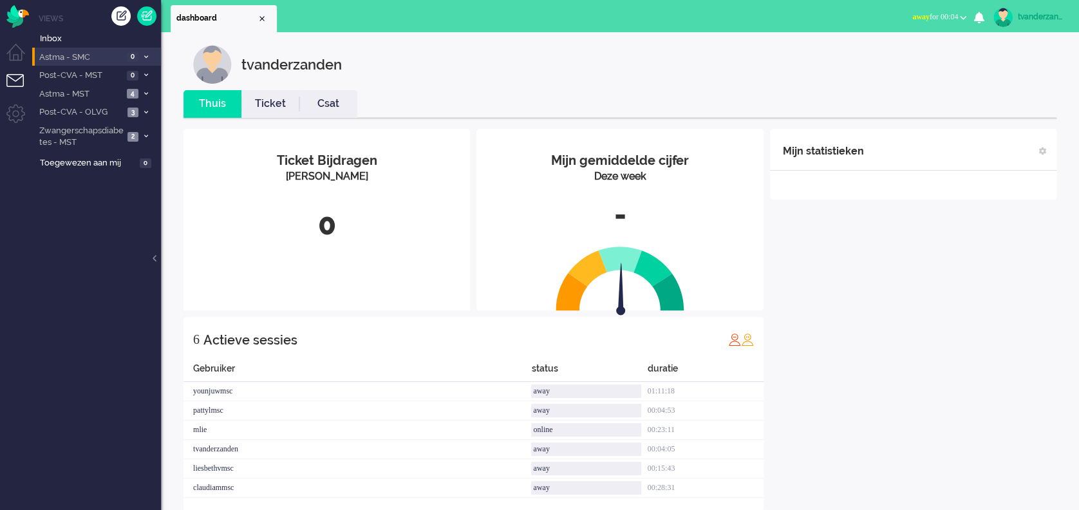
click at [98, 60] on span "Astma - SMC" at bounding box center [80, 57] width 86 height 12
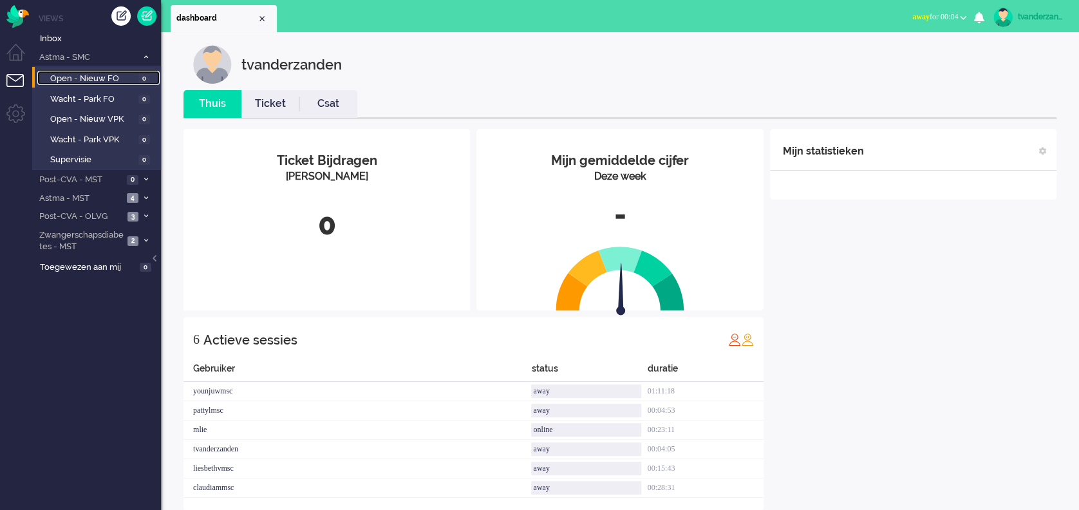
click at [95, 80] on span "Open - Nieuw FO" at bounding box center [92, 79] width 85 height 12
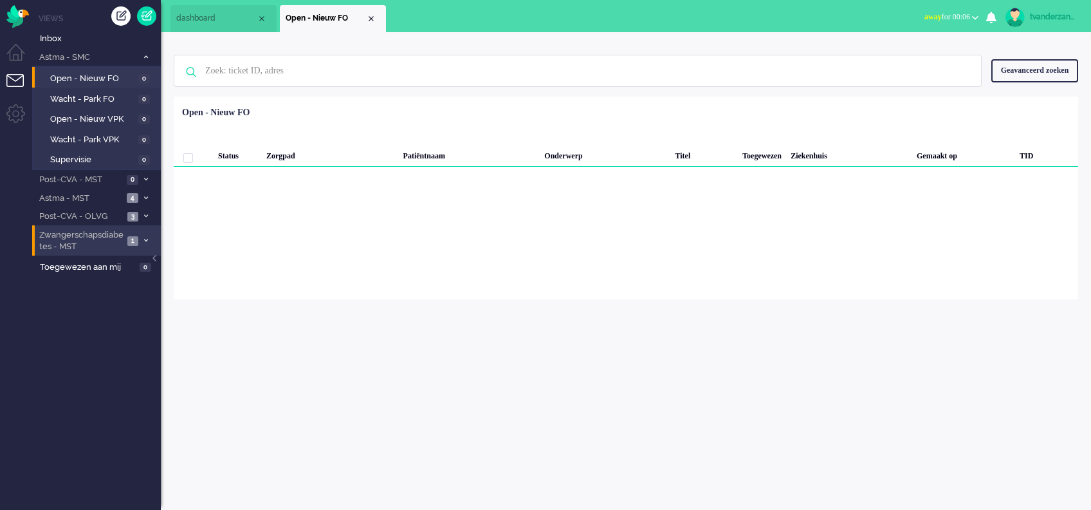
click at [106, 241] on span "Zwangerschapsdiabetes - MST" at bounding box center [80, 241] width 86 height 24
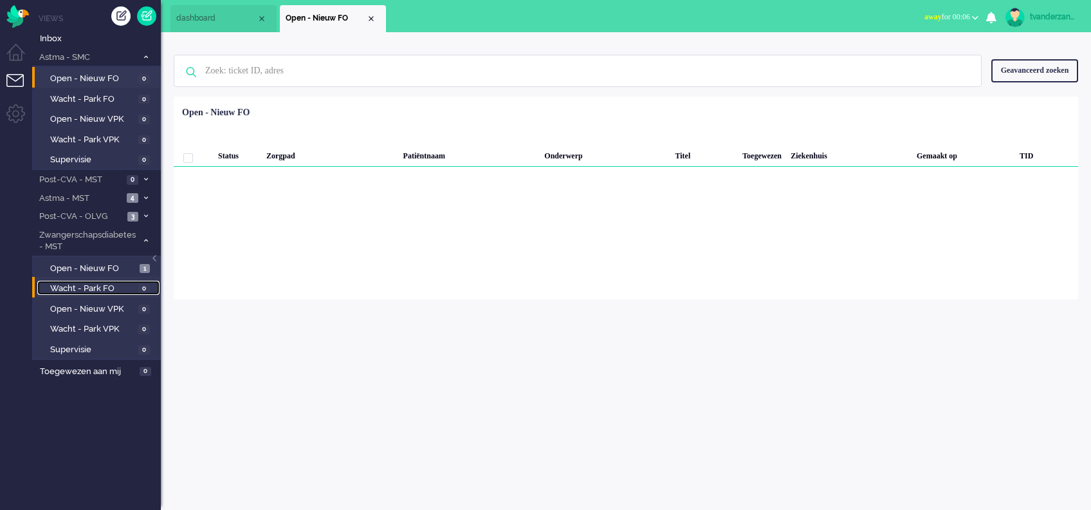
click at [113, 282] on span "Wacht - Park FO" at bounding box center [92, 288] width 85 height 12
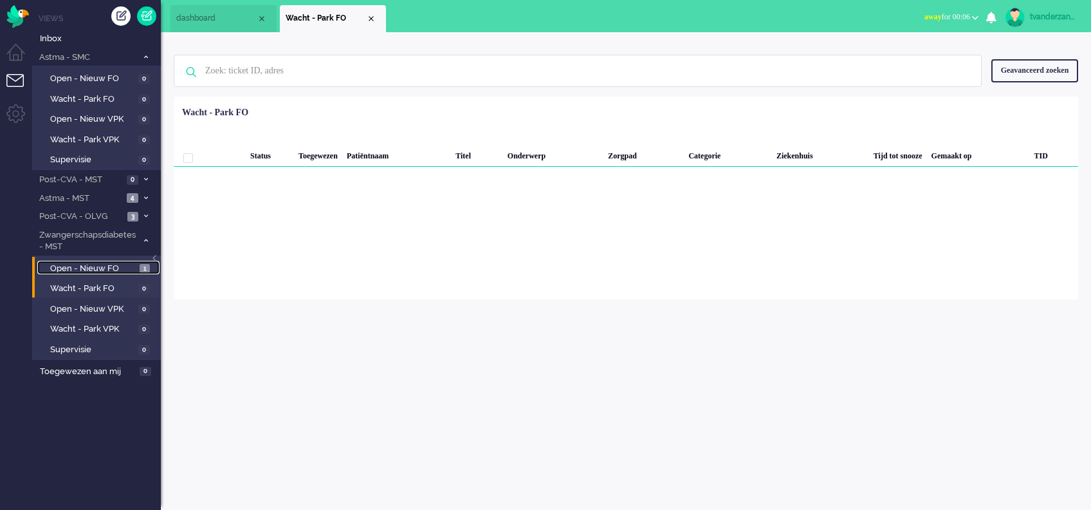
click at [107, 263] on span "Open - Nieuw FO" at bounding box center [93, 269] width 86 height 12
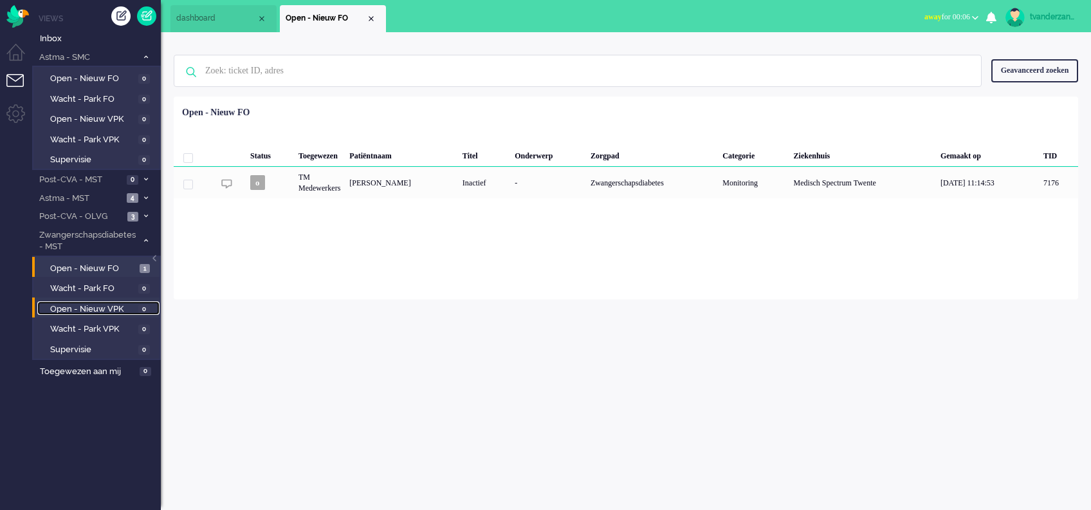
click at [112, 307] on span "Open - Nieuw VPK" at bounding box center [92, 309] width 85 height 12
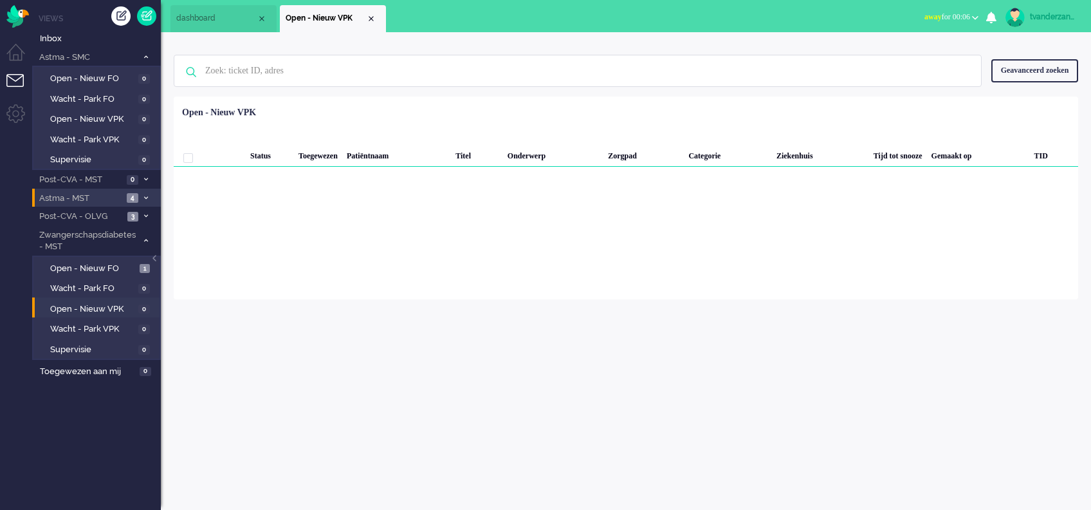
click at [95, 195] on span "Astma - MST" at bounding box center [80, 198] width 86 height 12
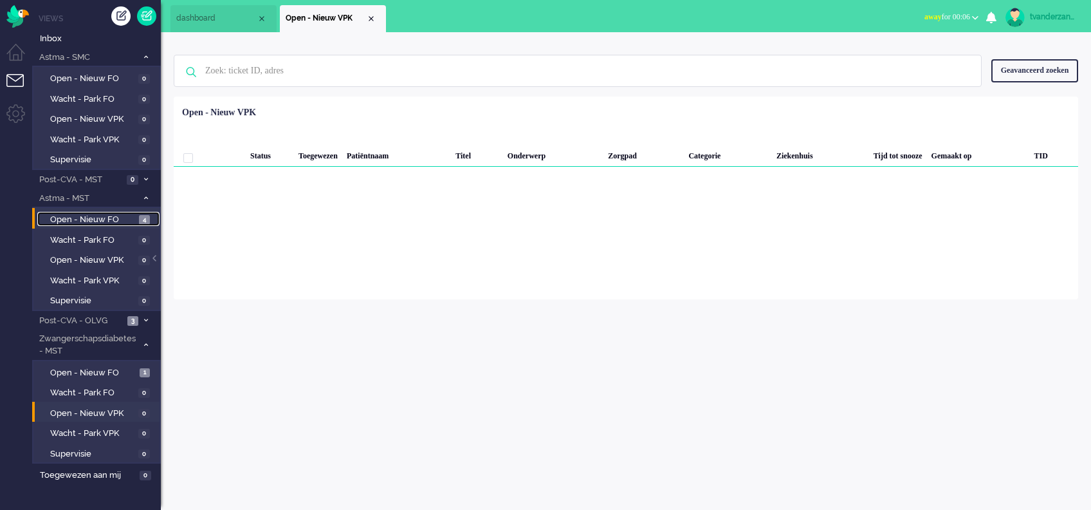
click at [98, 222] on span "Open - Nieuw FO" at bounding box center [93, 220] width 86 height 12
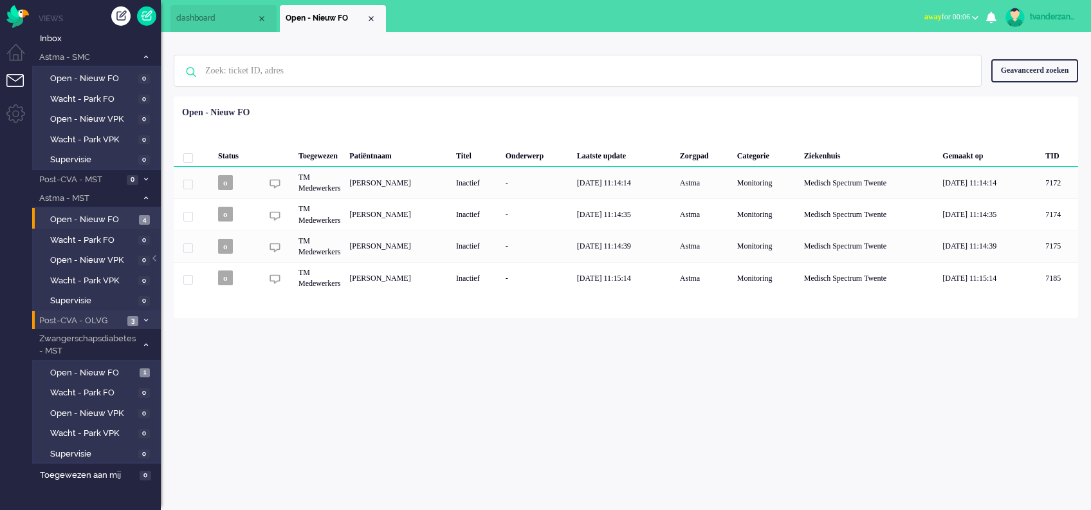
click at [84, 319] on span "Post-CVA - OLVG" at bounding box center [80, 321] width 86 height 12
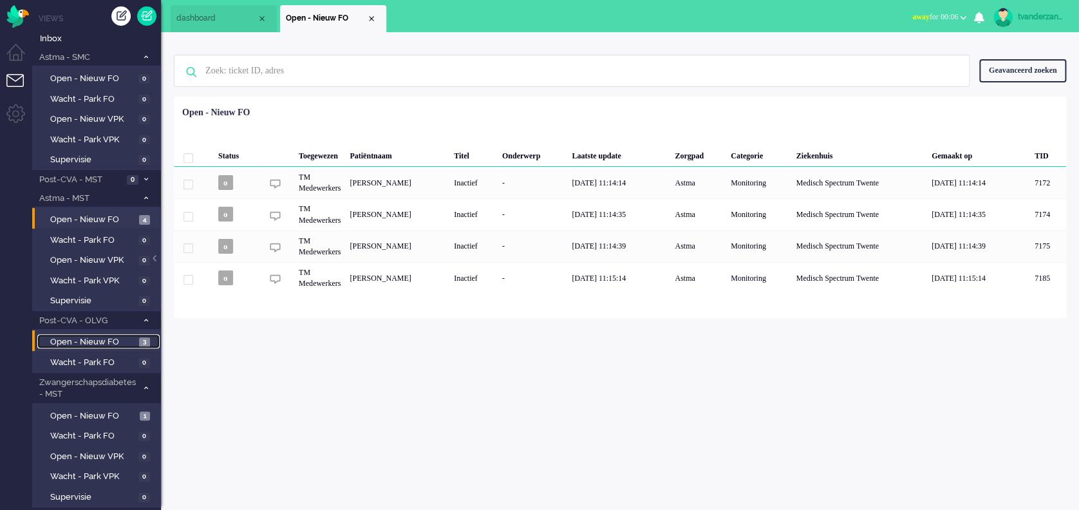
click at [86, 340] on span "Open - Nieuw FO" at bounding box center [93, 342] width 86 height 12
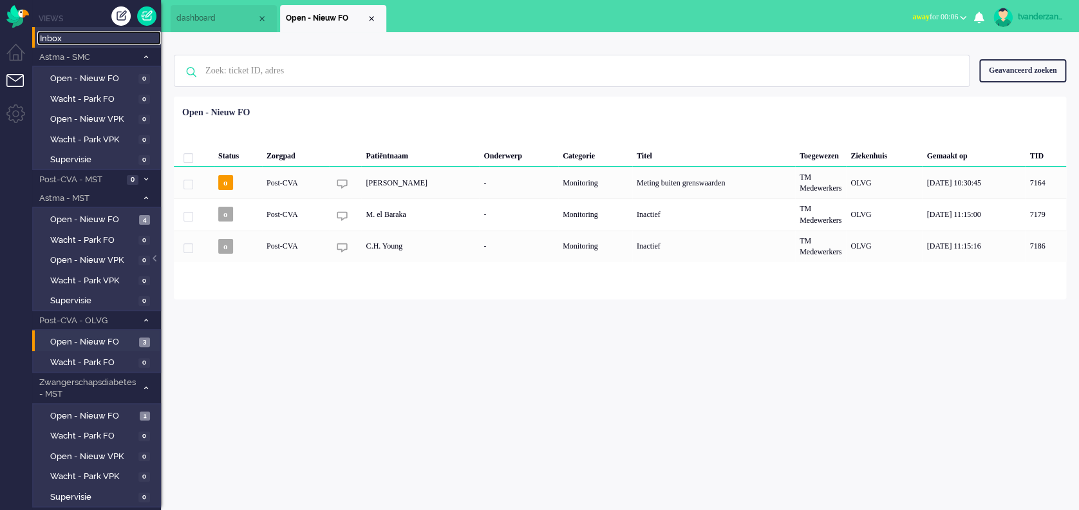
click at [57, 34] on span "Inbox" at bounding box center [100, 39] width 121 height 12
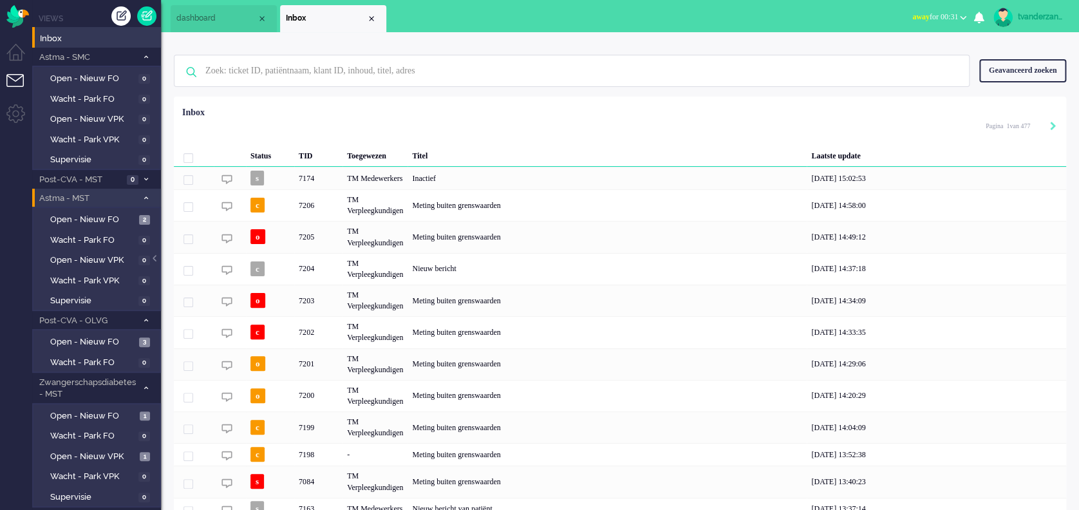
click at [80, 192] on span "Astma - MST" at bounding box center [87, 198] width 100 height 12
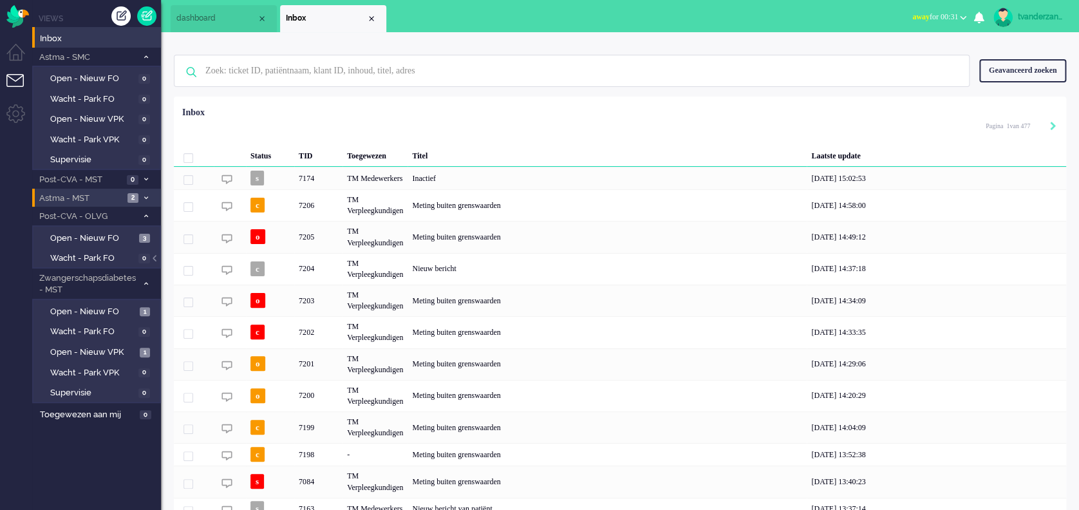
click at [80, 192] on span "Astma - MST" at bounding box center [80, 198] width 86 height 12
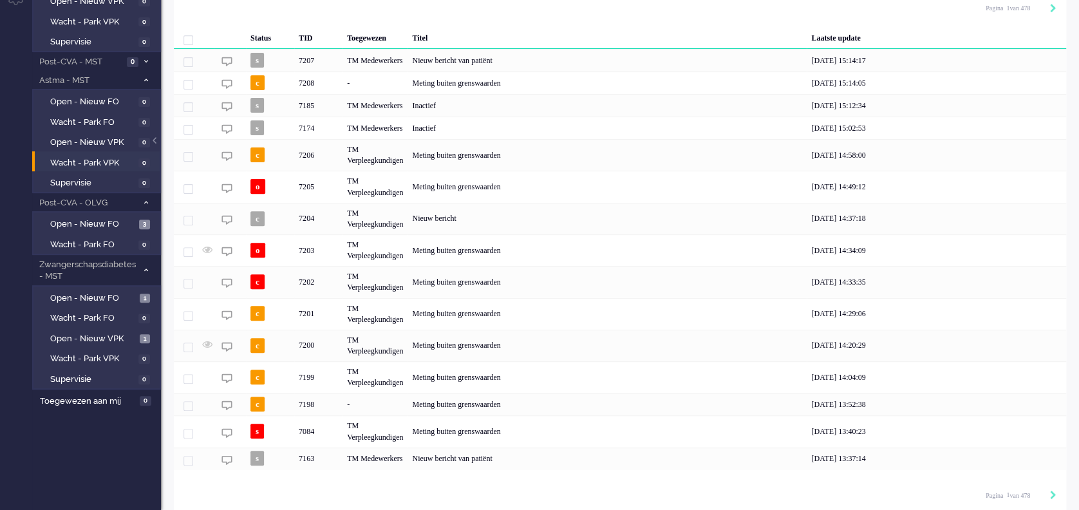
scroll to position [122, 0]
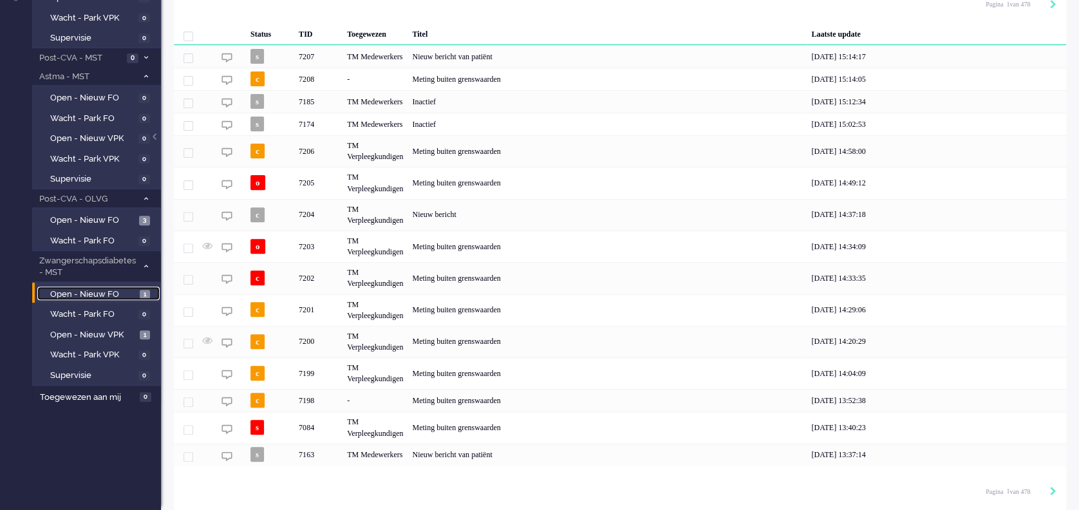
click at [112, 298] on span "Open - Nieuw FO" at bounding box center [93, 294] width 86 height 12
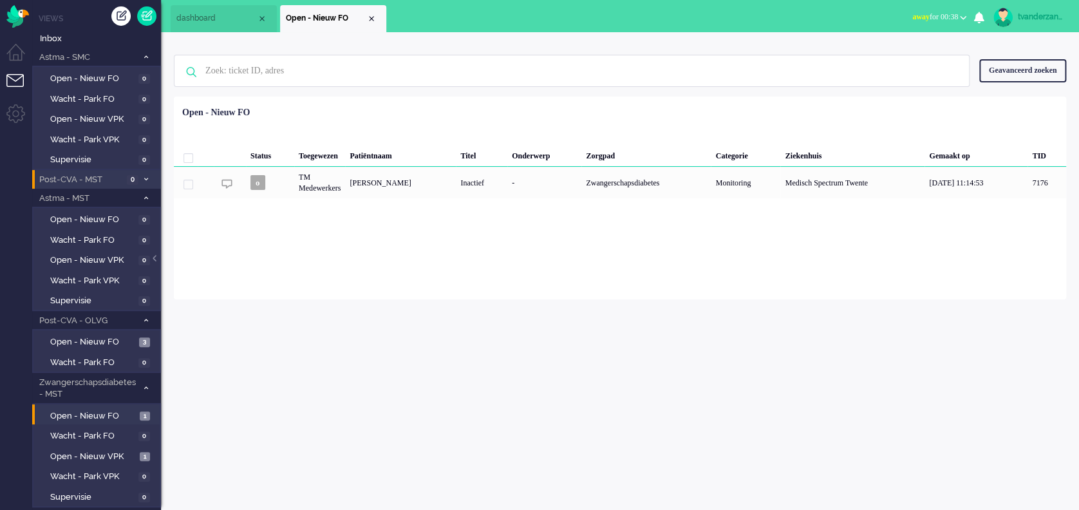
click at [73, 181] on span "Post-CVA - MST" at bounding box center [80, 180] width 86 height 12
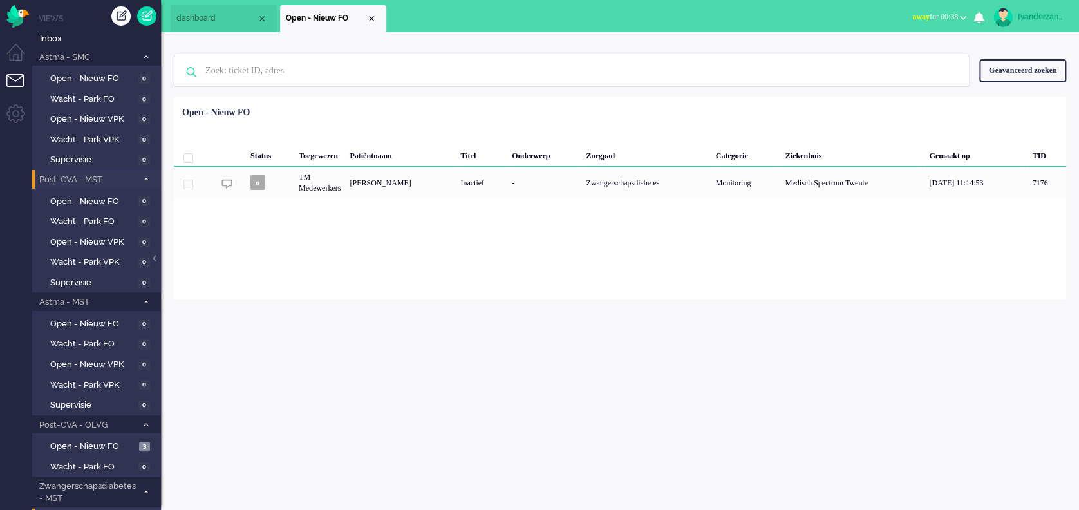
click at [73, 181] on span "Post-CVA - MST" at bounding box center [87, 180] width 100 height 12
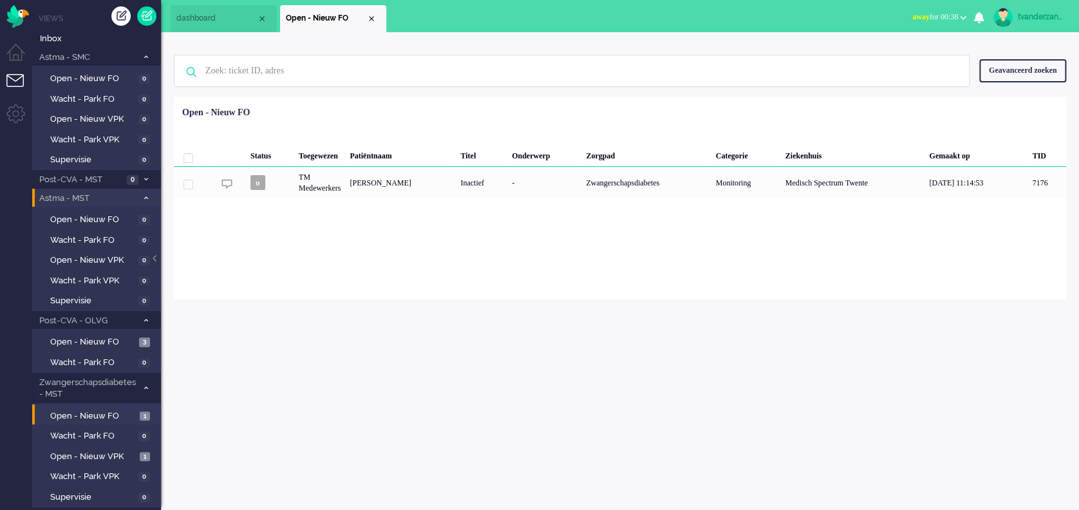
click at [62, 197] on span "Astma - MST" at bounding box center [87, 198] width 100 height 12
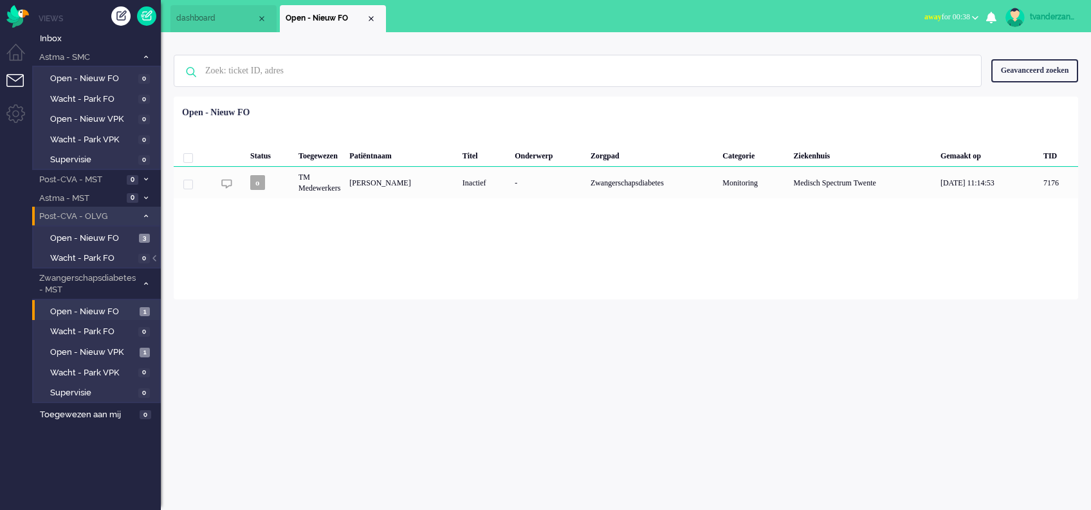
click at [65, 216] on span "Post-CVA - OLVG" at bounding box center [87, 216] width 100 height 12
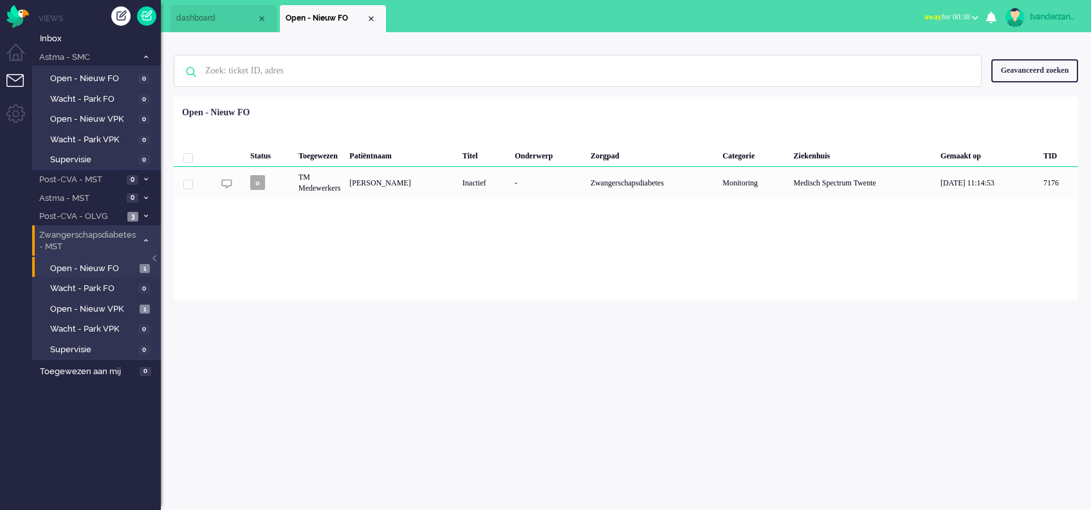
click at [68, 242] on span "Zwangerschapsdiabetes - MST" at bounding box center [87, 241] width 100 height 24
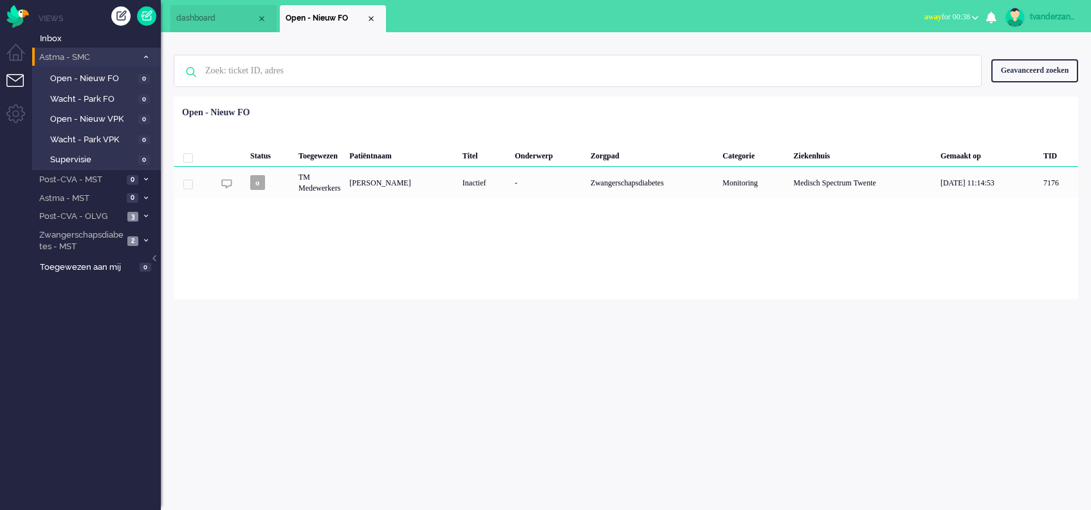
click at [81, 55] on span "Astma - SMC" at bounding box center [87, 57] width 100 height 12
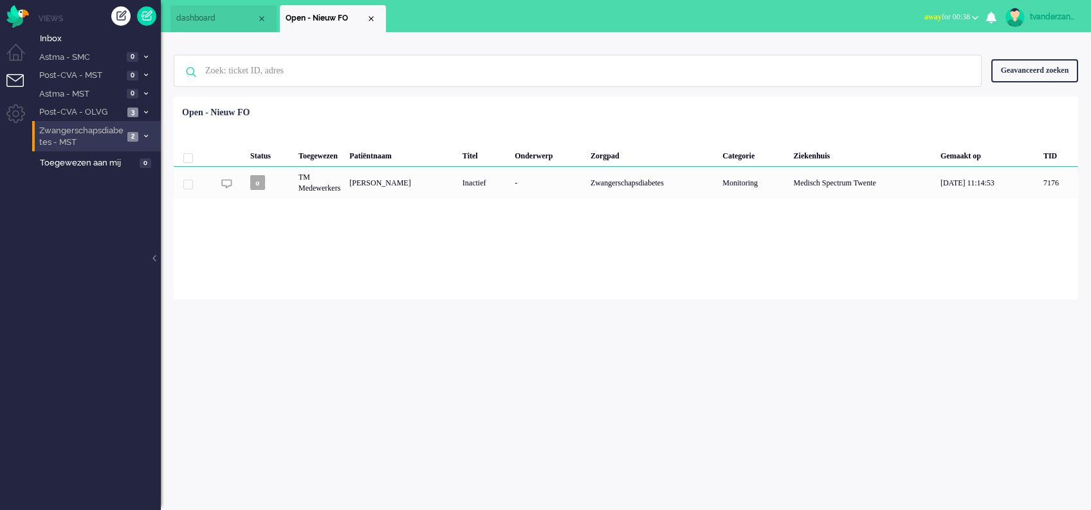
click at [82, 121] on li "Zwangerschapsdiabetes - MST 2" at bounding box center [96, 136] width 129 height 30
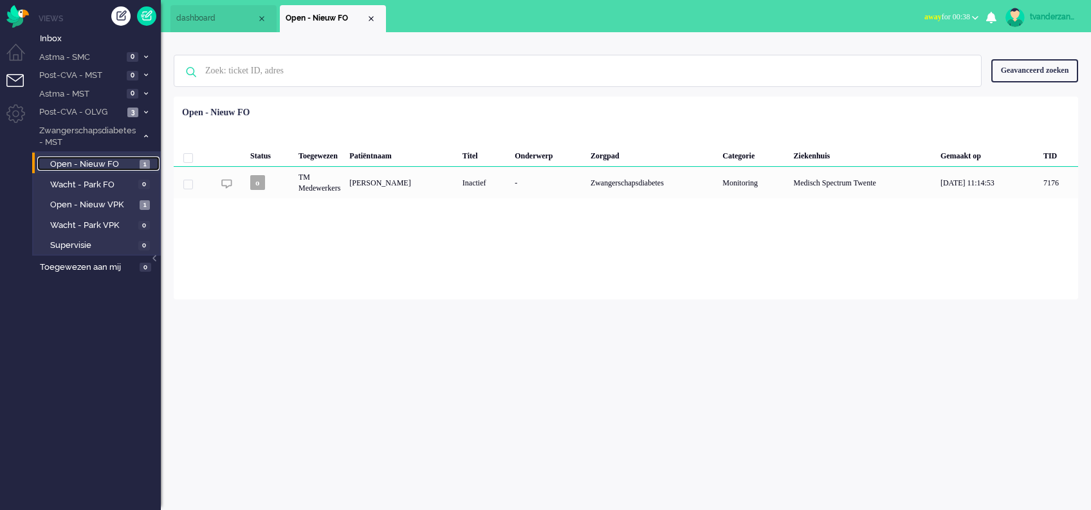
click at [82, 162] on span "Open - Nieuw FO" at bounding box center [93, 164] width 86 height 12
click at [82, 200] on span "Open - Nieuw VPK" at bounding box center [93, 205] width 86 height 12
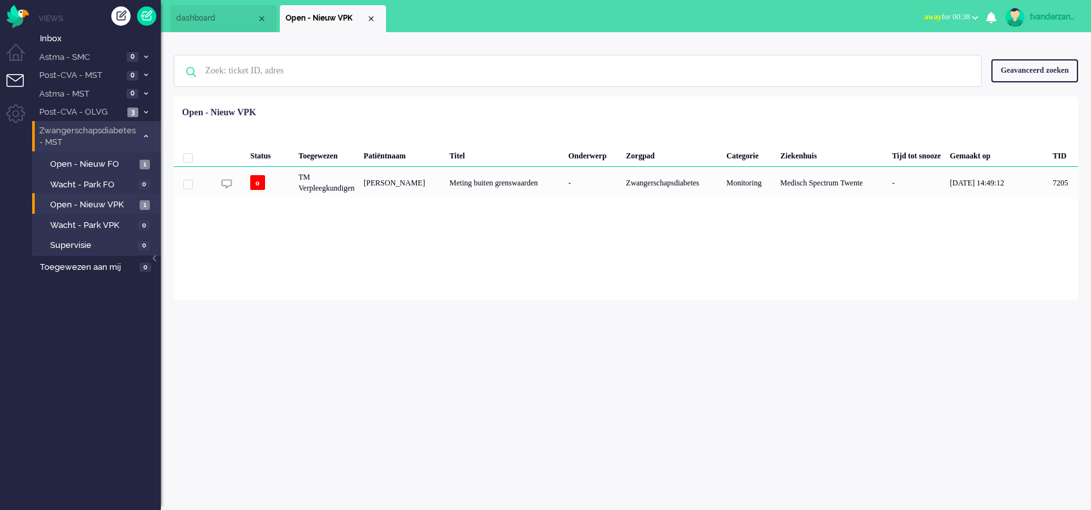
click at [83, 145] on span "Zwangerschapsdiabetes - MST" at bounding box center [87, 137] width 100 height 24
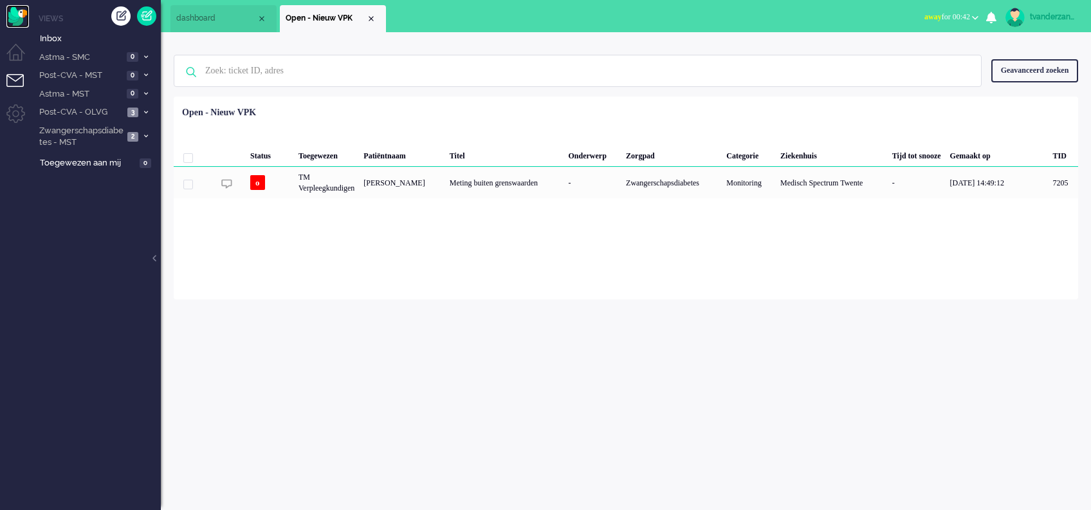
click at [17, 19] on img "Omnidesk" at bounding box center [17, 16] width 23 height 23
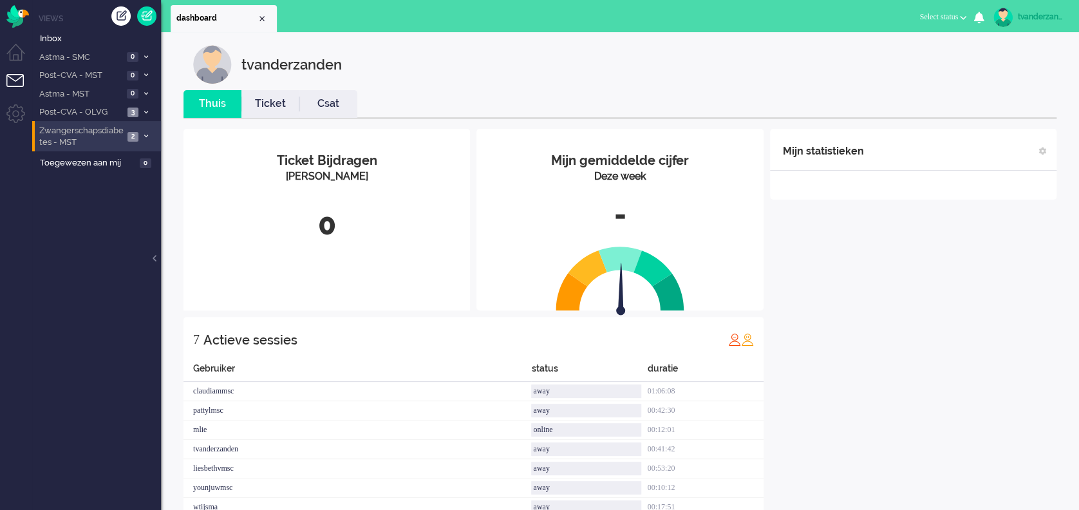
click at [80, 147] on span "Zwangerschapsdiabetes - MST" at bounding box center [80, 137] width 86 height 24
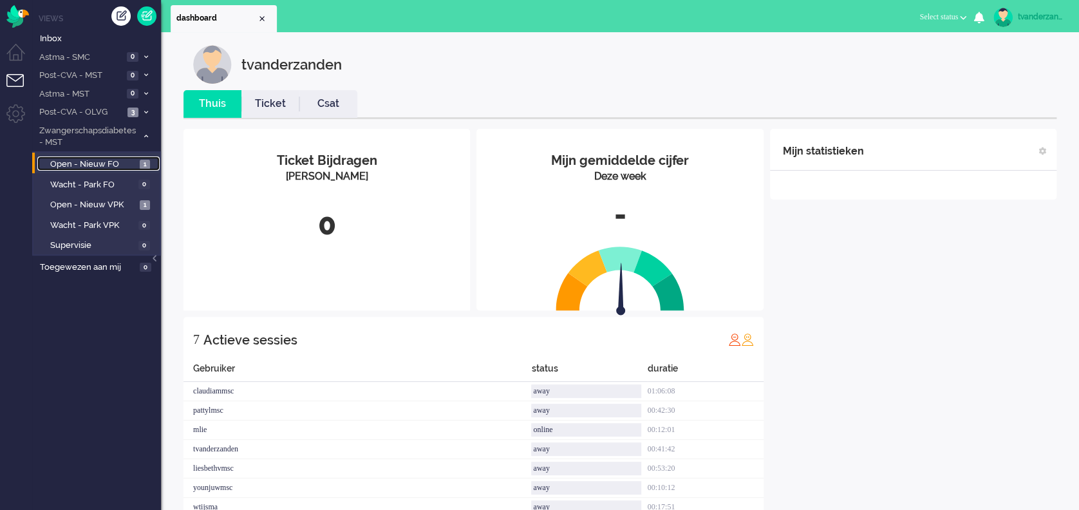
click at [84, 168] on span "Open - Nieuw FO" at bounding box center [93, 164] width 86 height 12
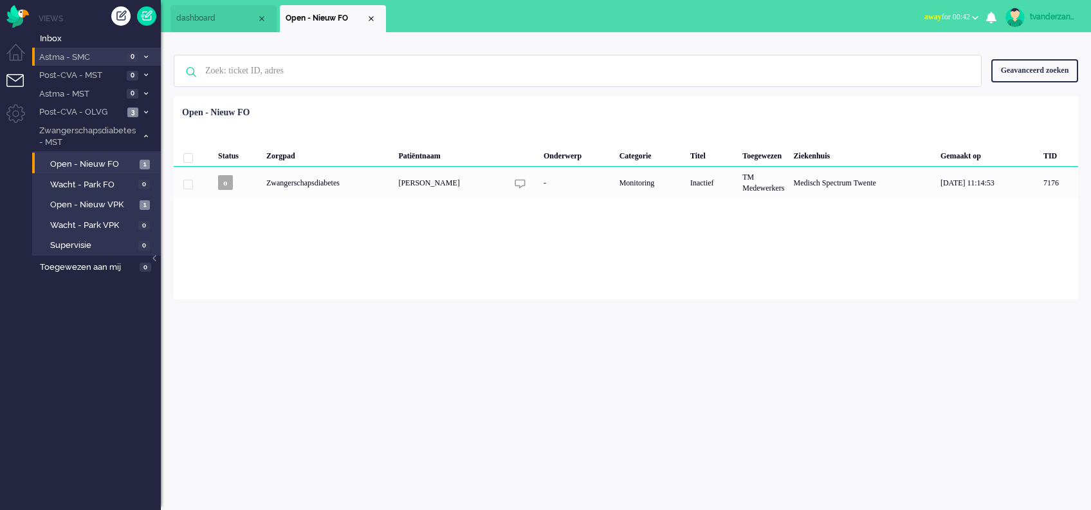
click at [92, 57] on span "Astma - SMC" at bounding box center [80, 57] width 86 height 12
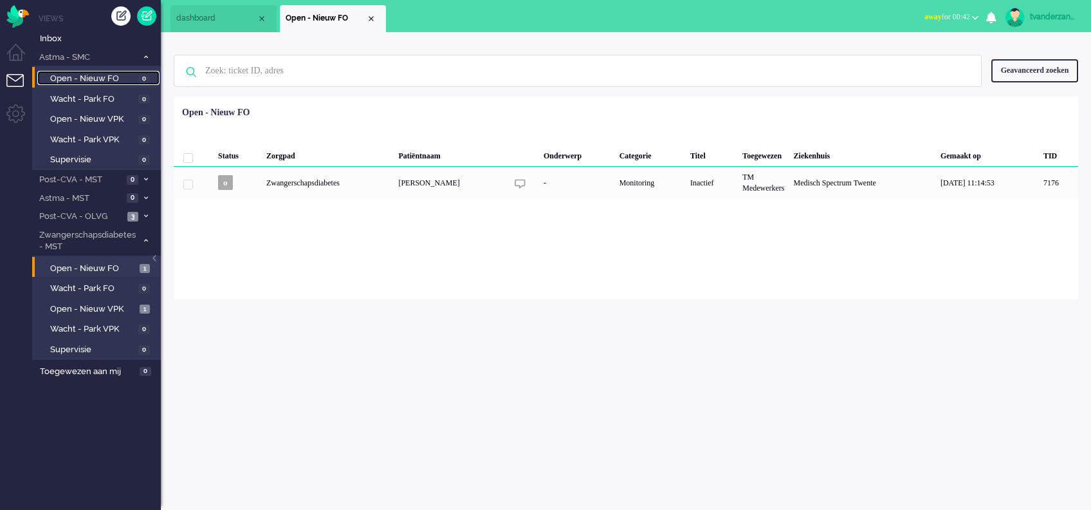
click at [89, 75] on span "Open - Nieuw FO" at bounding box center [92, 79] width 85 height 12
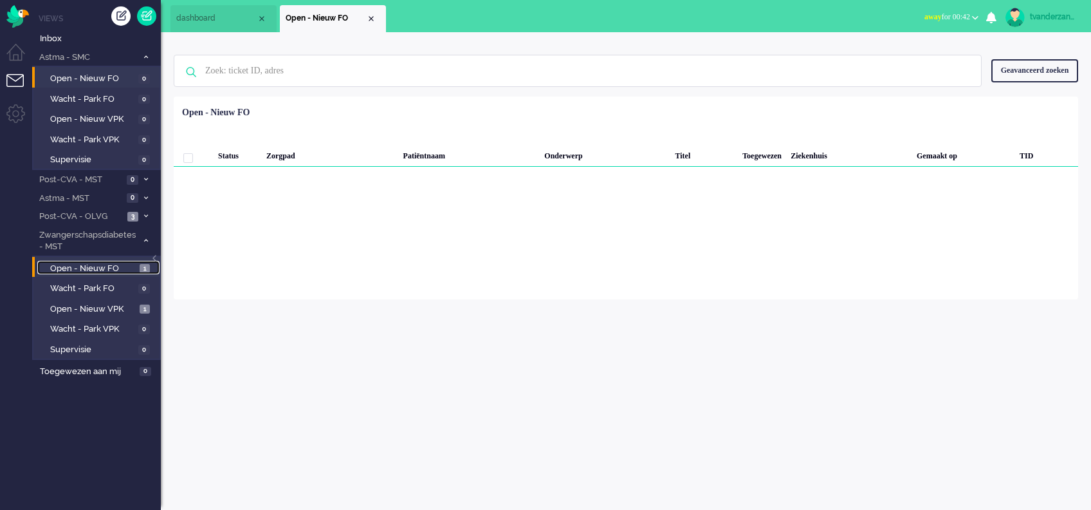
click at [91, 263] on span "Open - Nieuw FO" at bounding box center [93, 269] width 86 height 12
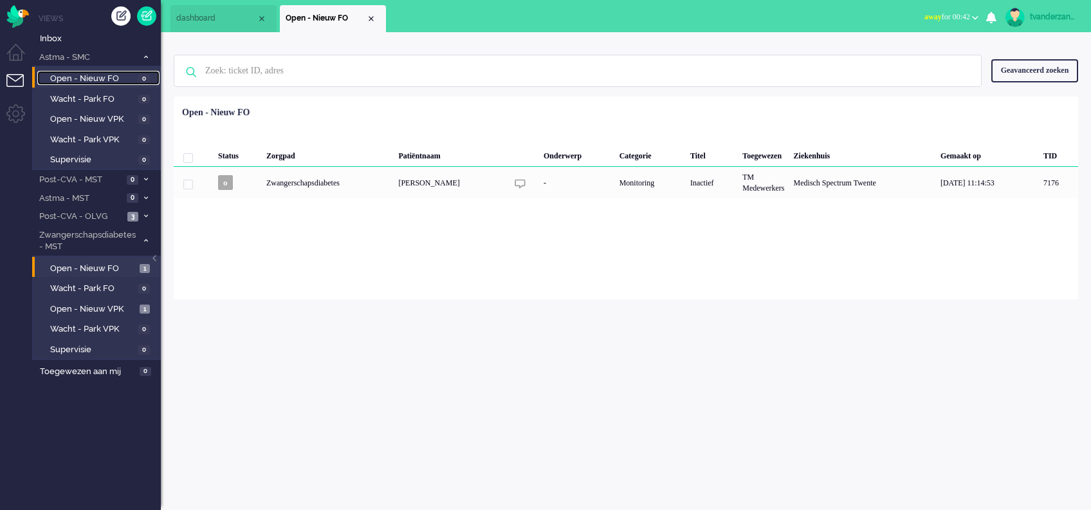
click at [85, 74] on span "Open - Nieuw FO" at bounding box center [92, 79] width 85 height 12
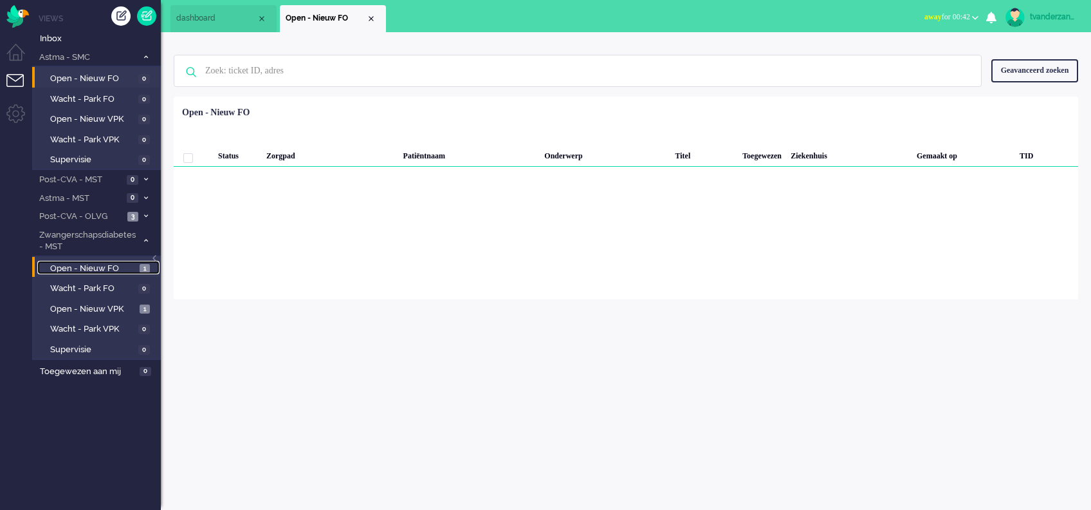
click at [72, 267] on span "Open - Nieuw FO" at bounding box center [93, 269] width 86 height 12
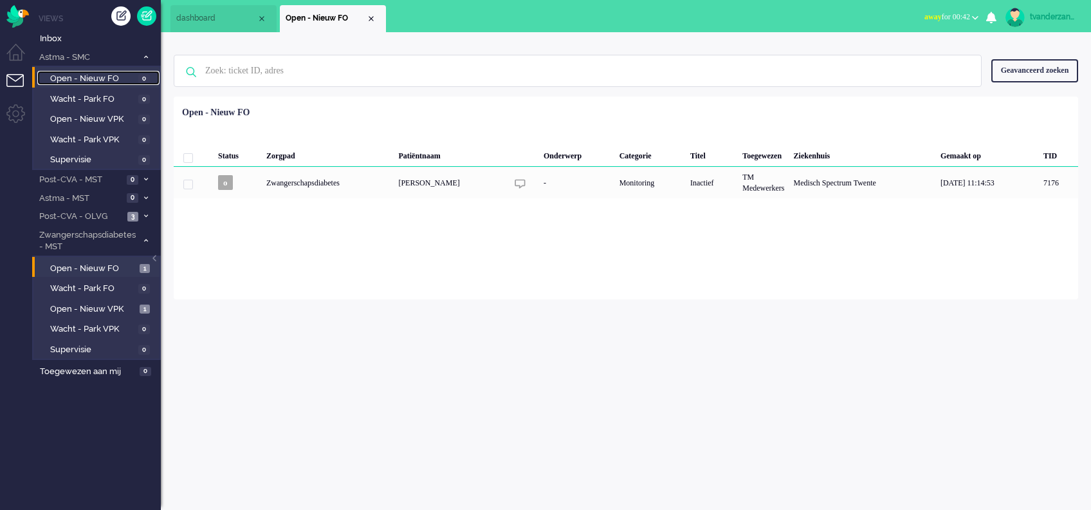
click at [93, 77] on span "Open - Nieuw FO" at bounding box center [92, 79] width 85 height 12
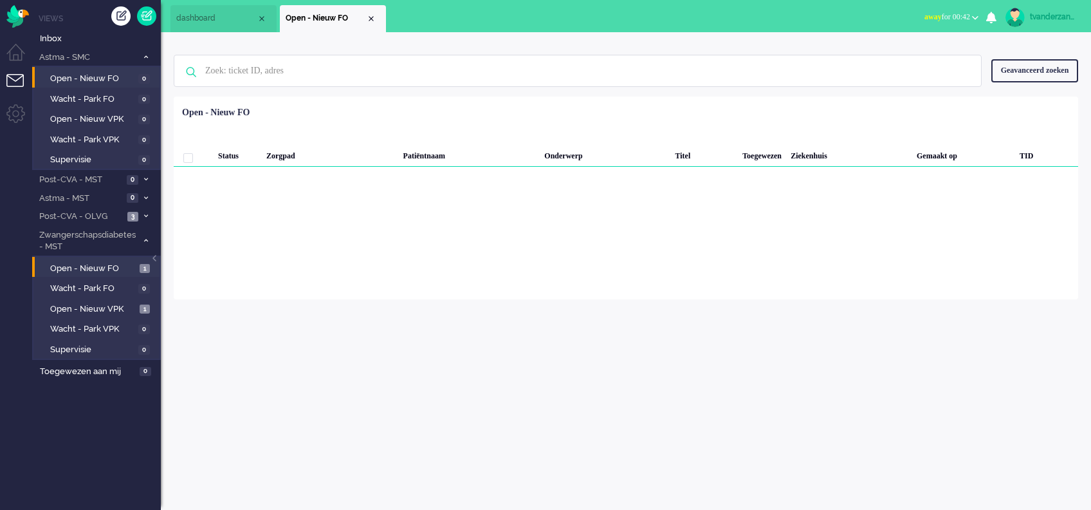
click at [72, 257] on li "Open - Nieuw FO 1" at bounding box center [95, 267] width 127 height 21
click at [71, 261] on link "Open - Nieuw FO 1" at bounding box center [98, 268] width 122 height 14
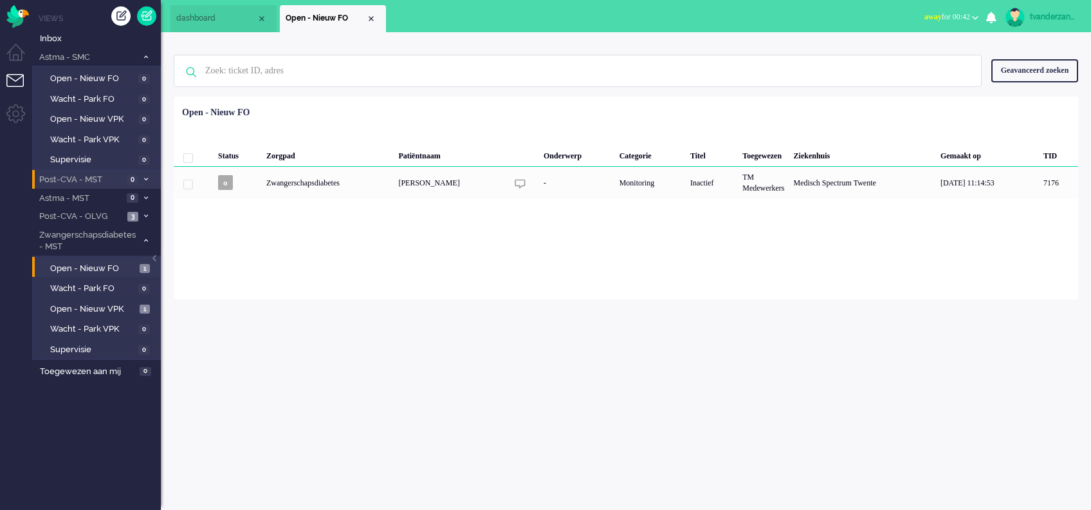
click at [80, 184] on span "Post-CVA - MST" at bounding box center [80, 180] width 86 height 12
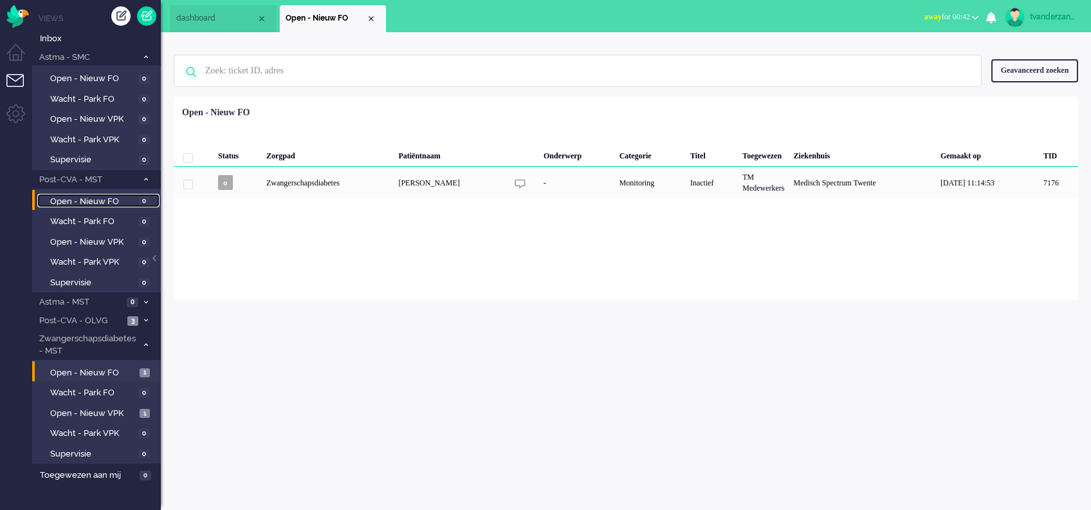
click at [84, 199] on span "Open - Nieuw FO" at bounding box center [92, 202] width 85 height 12
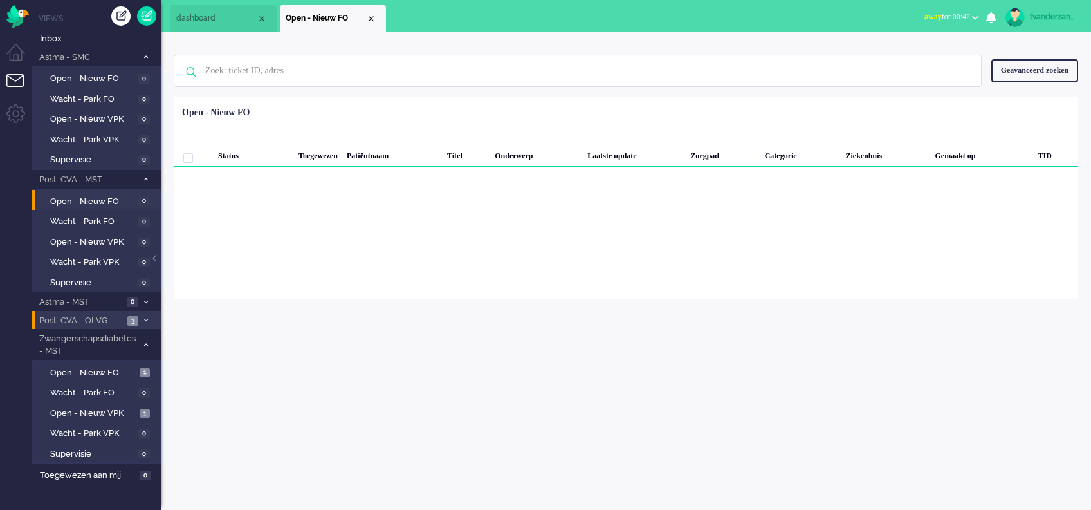
click at [88, 320] on span "Post-CVA - OLVG" at bounding box center [80, 321] width 86 height 12
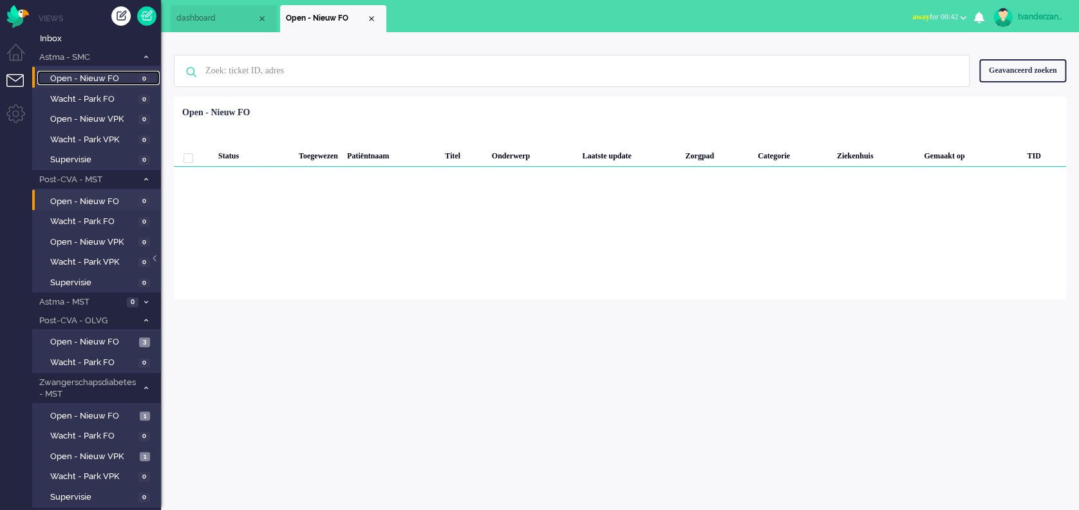
click at [94, 77] on span "Open - Nieuw FO" at bounding box center [92, 79] width 85 height 12
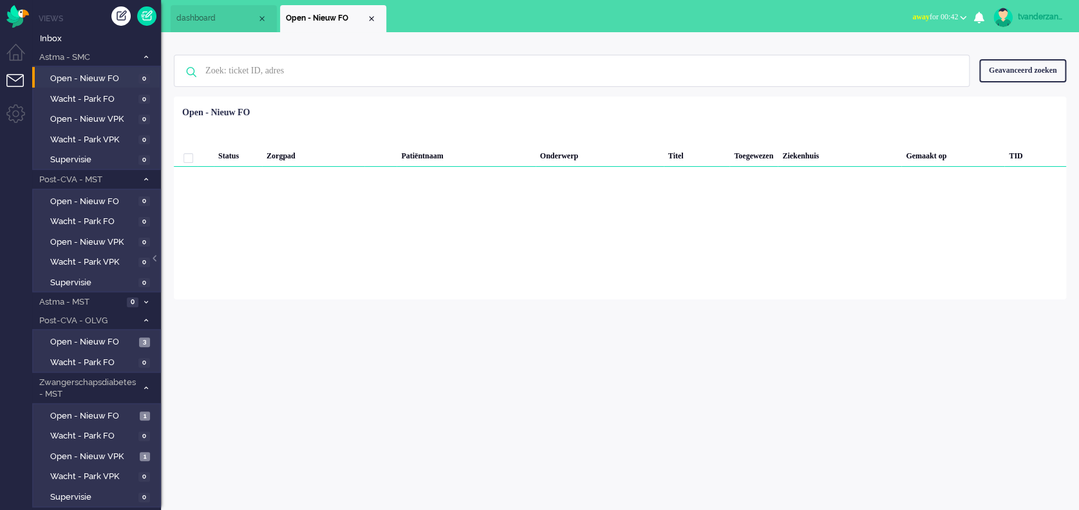
click at [1049, 16] on div "tvanderzanden" at bounding box center [1041, 16] width 48 height 13
click at [976, 84] on link "Instellingen" at bounding box center [1024, 86] width 96 height 13
select select "nl"
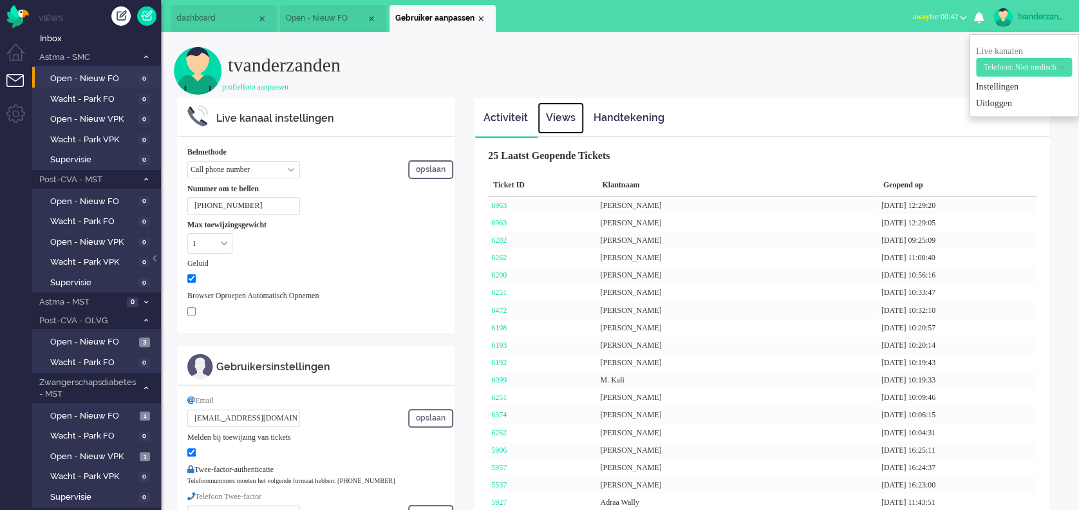
click at [553, 118] on link "Views" at bounding box center [560, 118] width 46 height 32
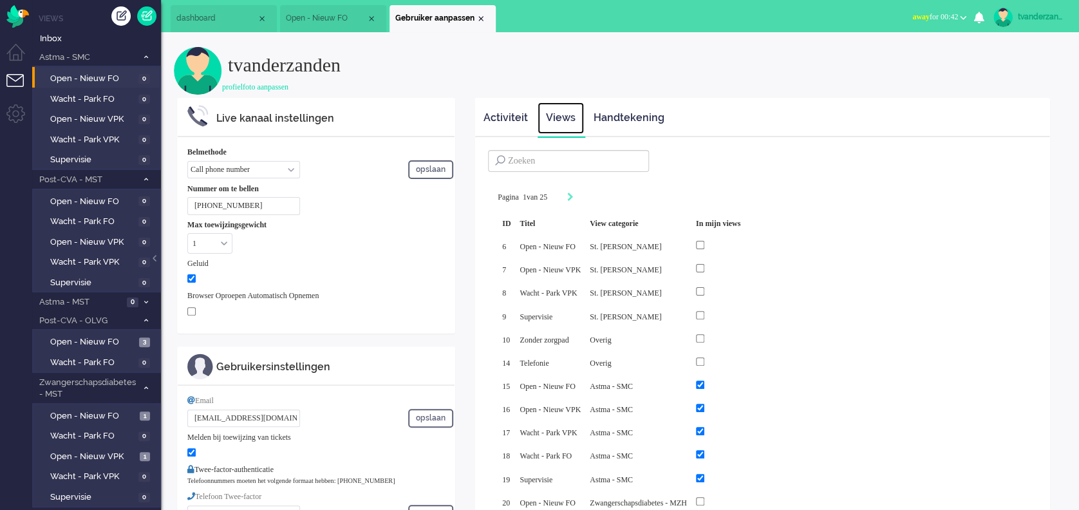
scroll to position [171, 0]
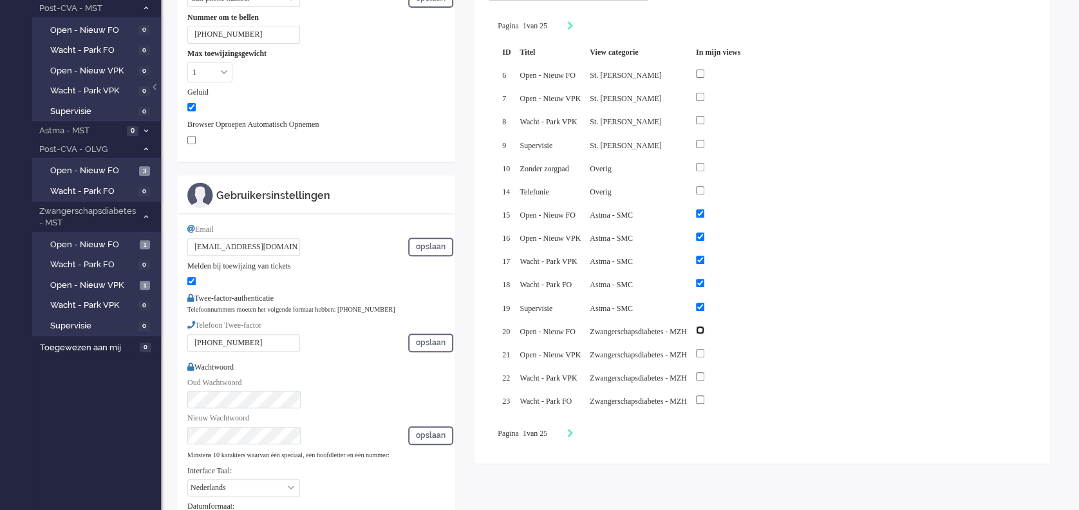
click at [704, 326] on input "checkbox" at bounding box center [700, 330] width 8 height 8
checkbox input "true"
click at [704, 349] on input "checkbox" at bounding box center [700, 353] width 8 height 8
checkbox input "true"
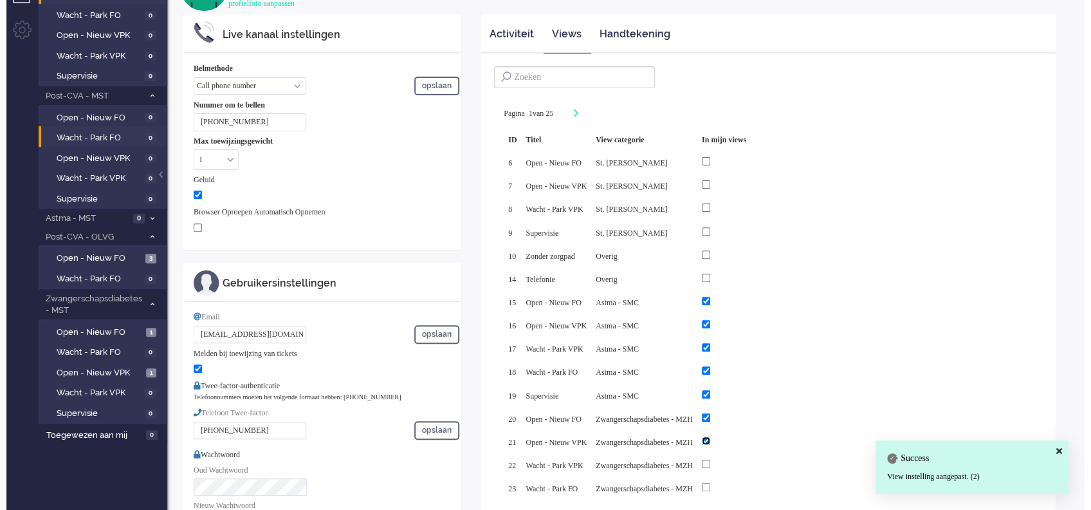
scroll to position [0, 0]
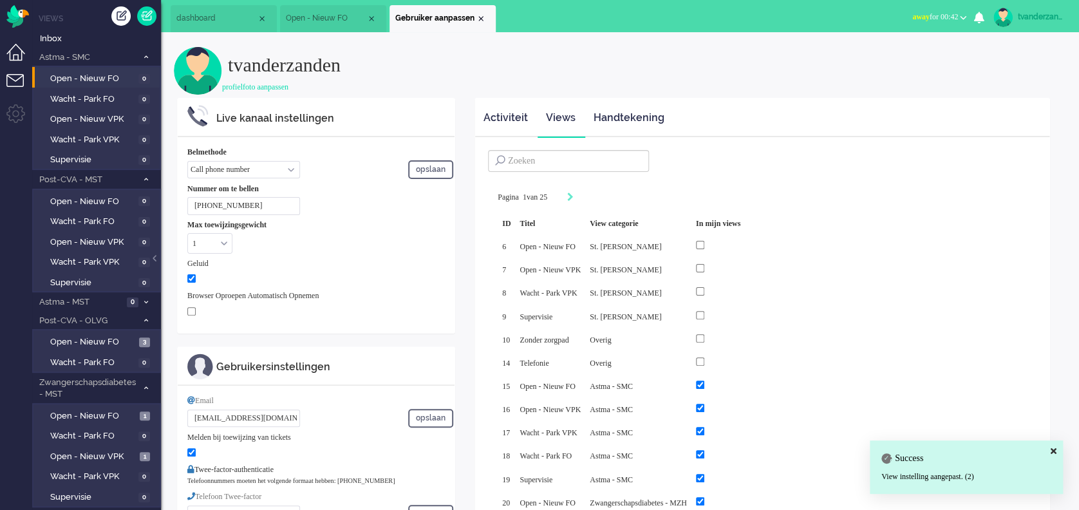
click at [19, 57] on li "Dashboard menu" at bounding box center [20, 58] width 29 height 29
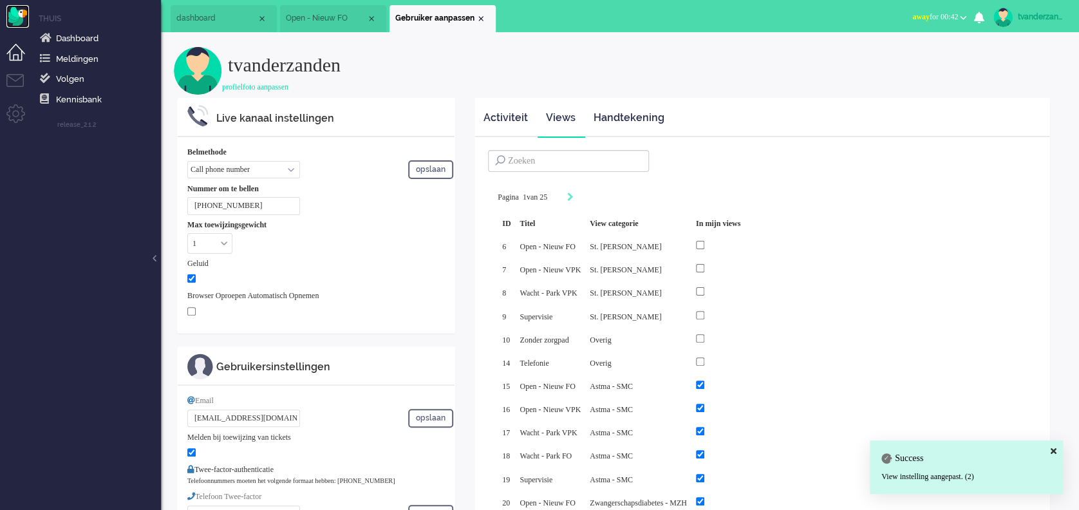
click at [21, 26] on img "Omnidesk" at bounding box center [17, 16] width 23 height 23
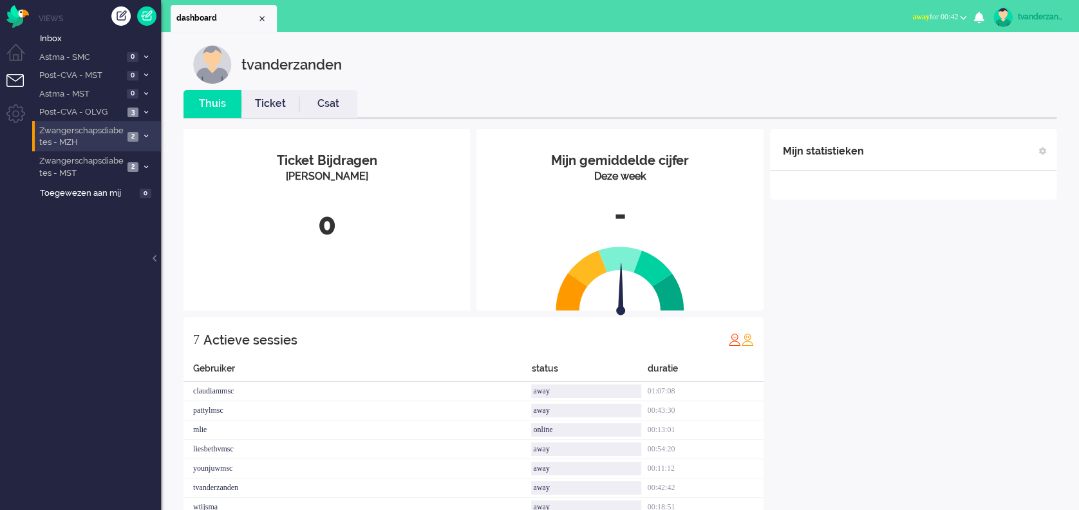
click at [109, 148] on span "Zwangerschapsdiabetes - MZH" at bounding box center [80, 137] width 86 height 24
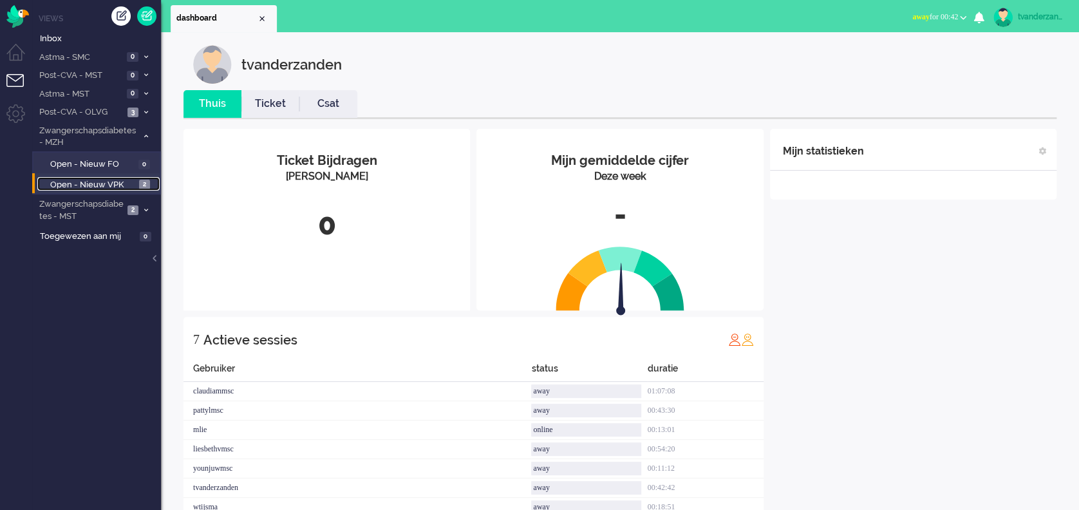
click at [113, 185] on span "Open - Nieuw VPK" at bounding box center [93, 185] width 86 height 12
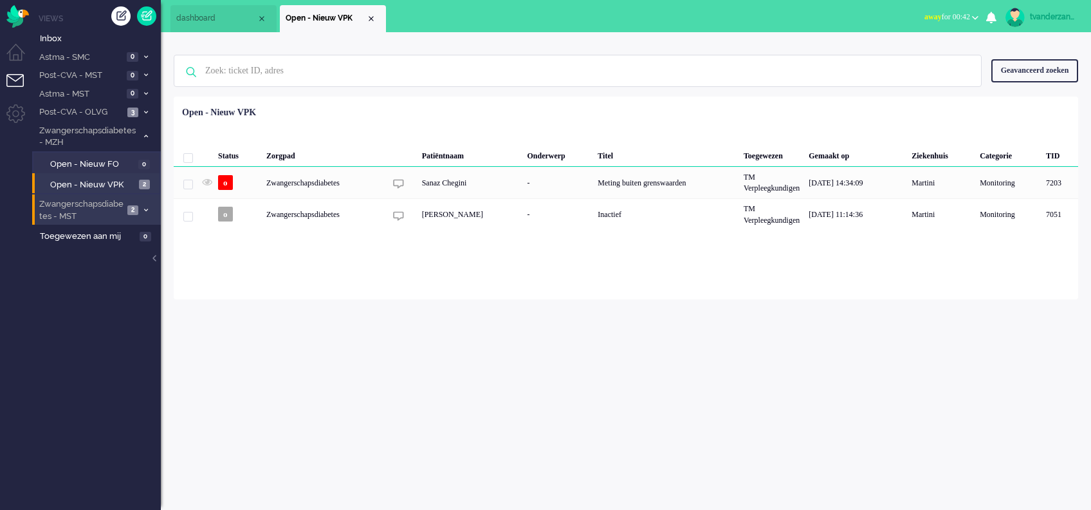
click at [81, 214] on span "Zwangerschapsdiabetes - MST" at bounding box center [80, 210] width 86 height 24
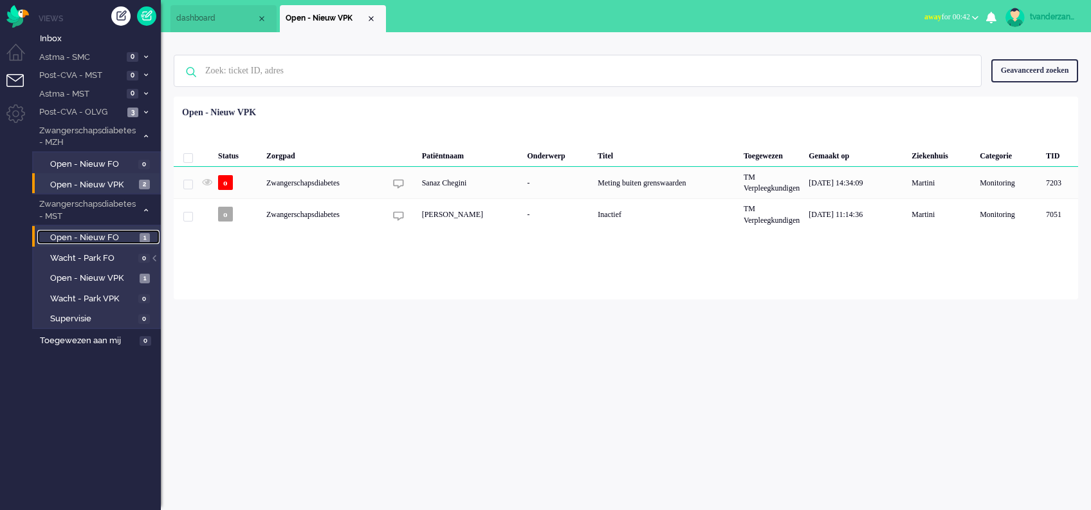
click at [81, 237] on span "Open - Nieuw FO" at bounding box center [93, 238] width 86 height 12
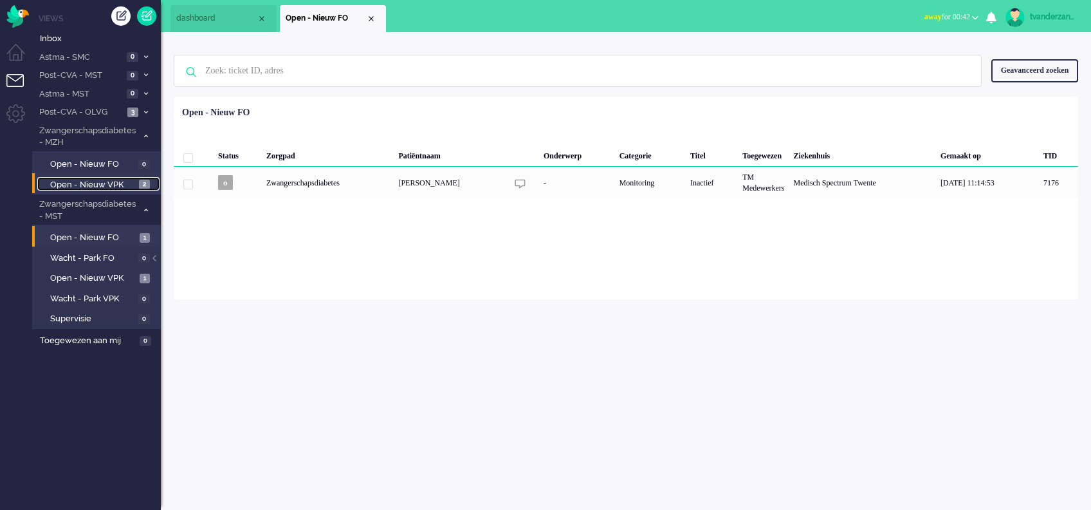
click at [102, 186] on span "Open - Nieuw VPK" at bounding box center [93, 185] width 86 height 12
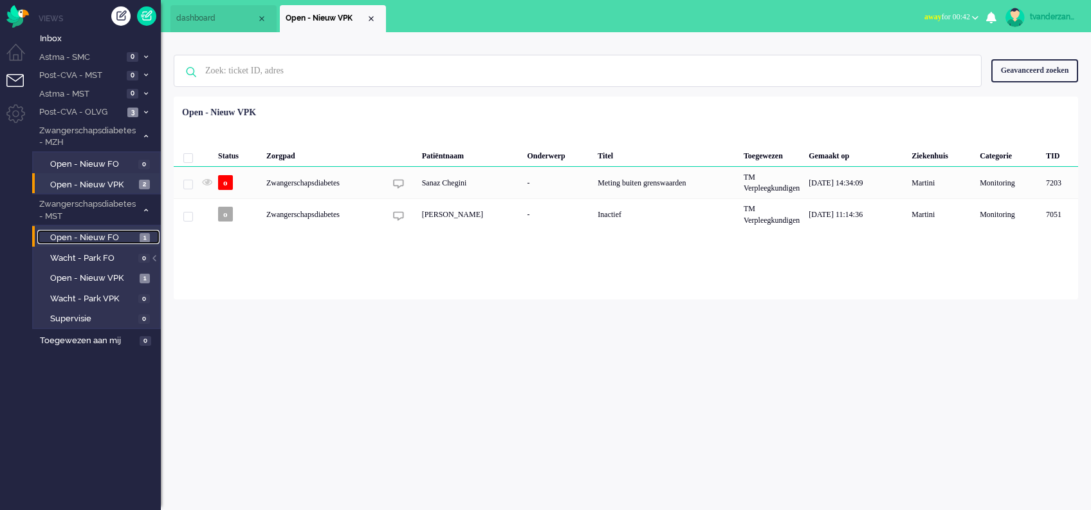
click at [84, 240] on span "Open - Nieuw FO" at bounding box center [93, 238] width 86 height 12
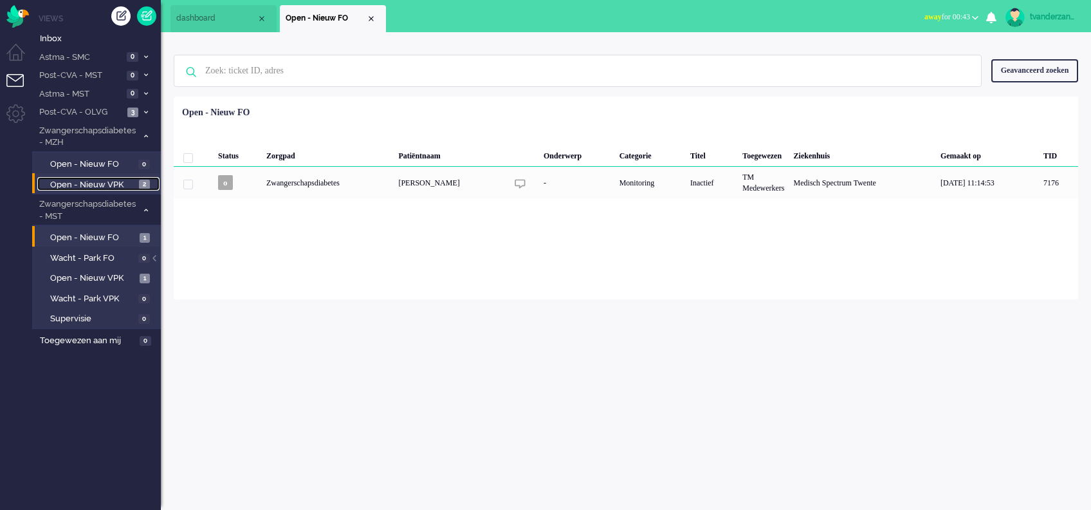
click at [94, 181] on span "Open - Nieuw VPK" at bounding box center [93, 185] width 86 height 12
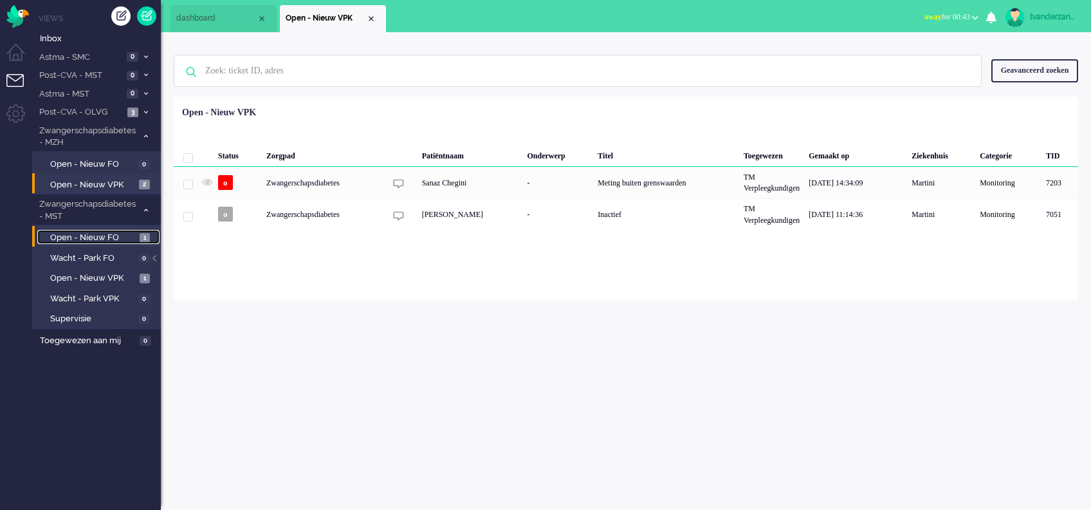
click at [87, 237] on span "Open - Nieuw FO" at bounding box center [93, 238] width 86 height 12
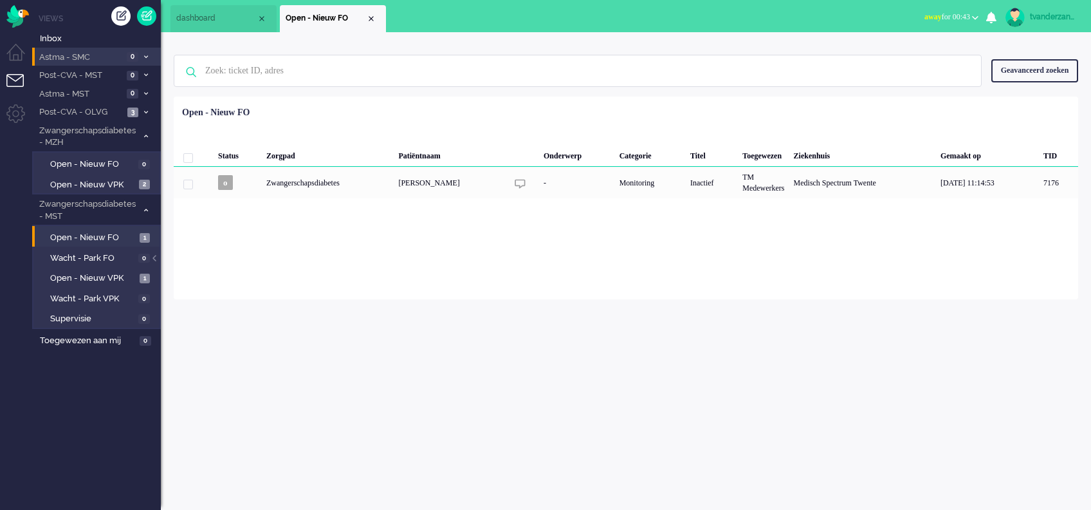
click at [83, 61] on span "Astma - SMC" at bounding box center [80, 57] width 86 height 12
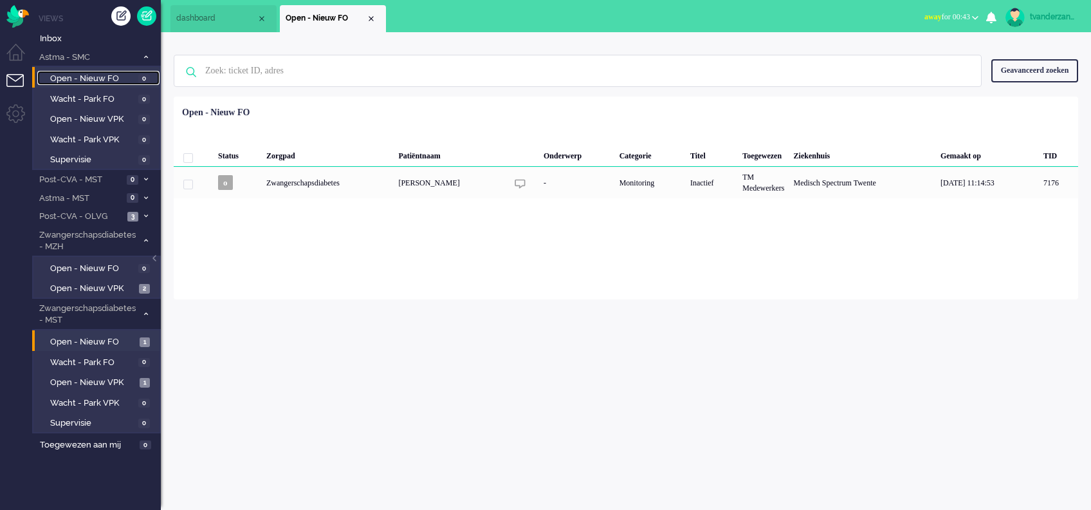
click at [84, 80] on span "Open - Nieuw FO" at bounding box center [92, 79] width 85 height 12
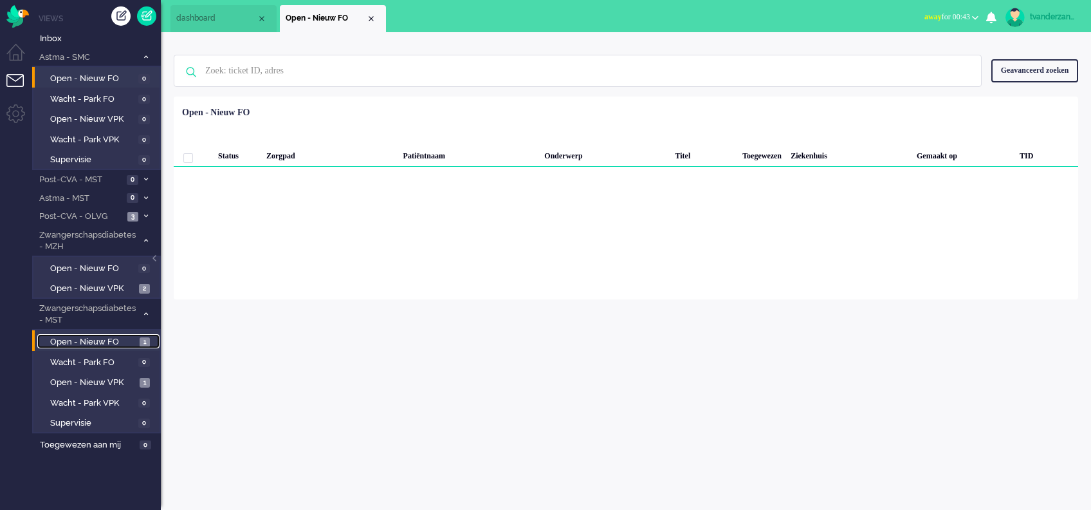
click at [100, 336] on span "Open - Nieuw FO" at bounding box center [93, 342] width 86 height 12
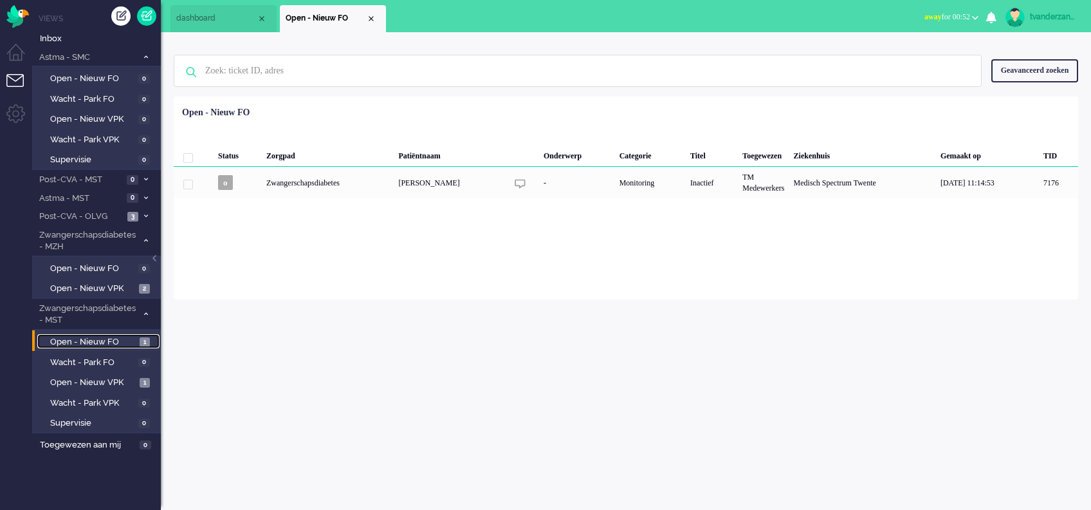
click at [76, 347] on span "Open - Nieuw FO" at bounding box center [93, 342] width 86 height 12
click at [9, 10] on img "Omnidesk" at bounding box center [17, 16] width 23 height 23
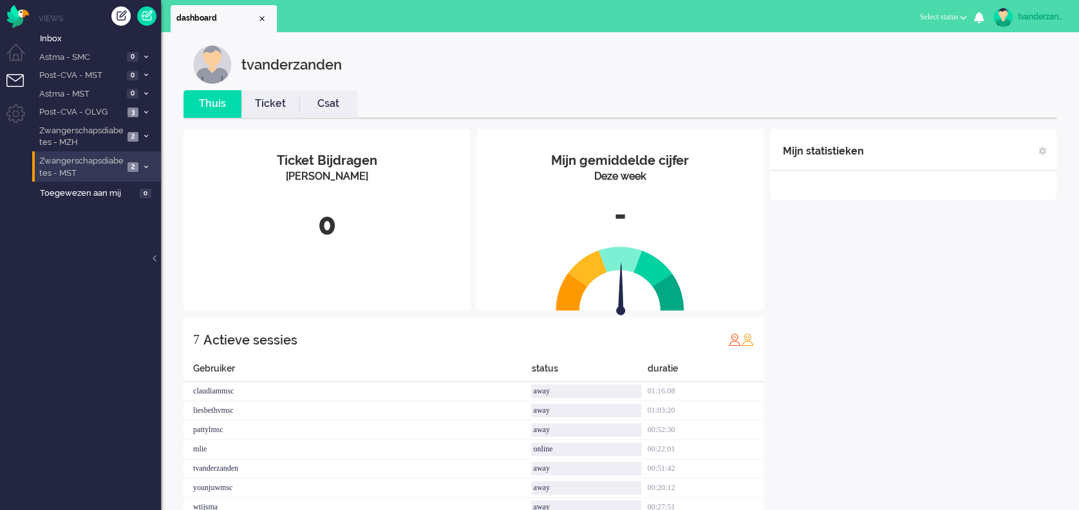
click at [93, 170] on span "Zwangerschapsdiabetes - MST" at bounding box center [80, 167] width 86 height 24
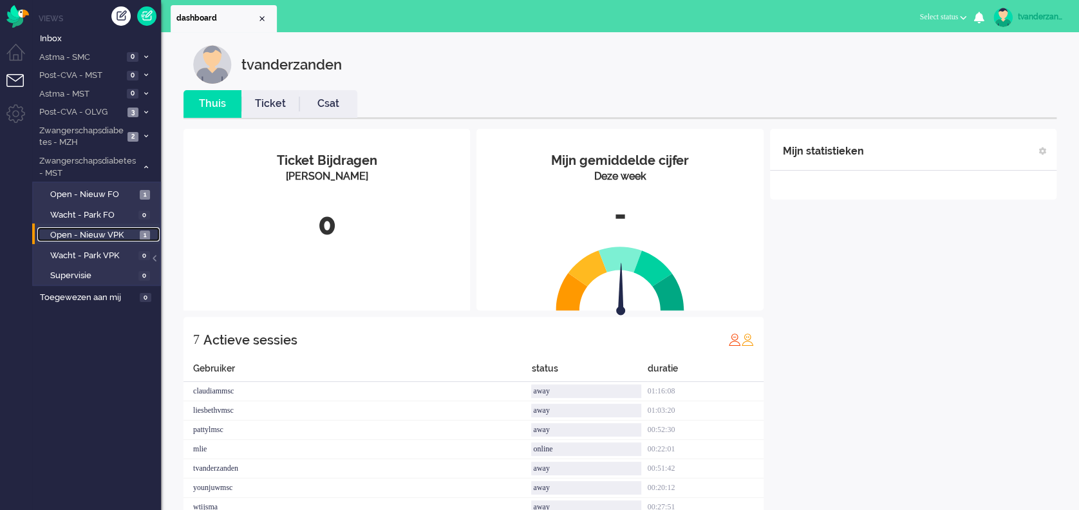
click at [93, 232] on span "Open - Nieuw VPK" at bounding box center [93, 235] width 86 height 12
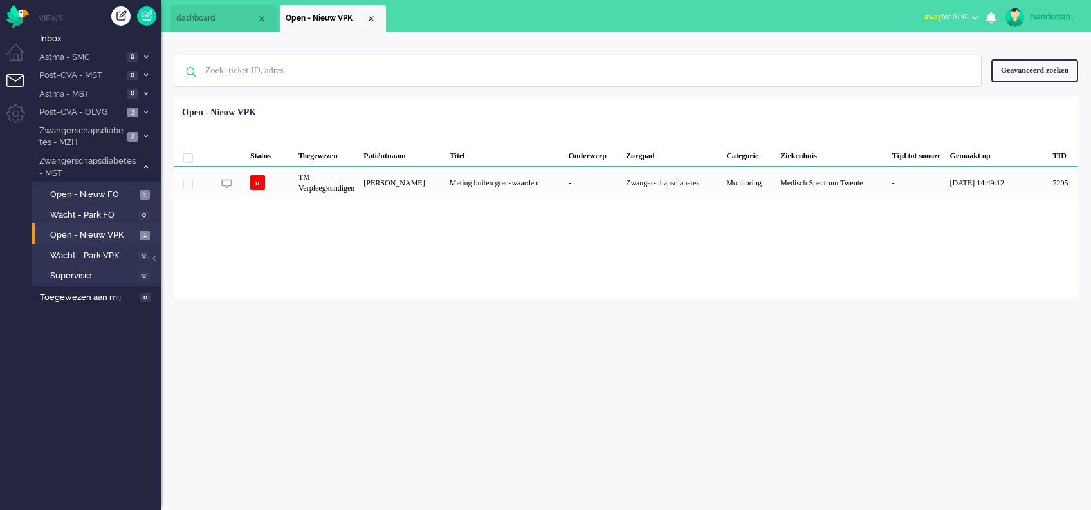
click at [1060, 20] on div "tvanderzanden" at bounding box center [1054, 16] width 48 height 13
click at [988, 104] on link "Uitloggen" at bounding box center [1036, 103] width 96 height 13
